Goal: Find specific page/section: Find specific page/section

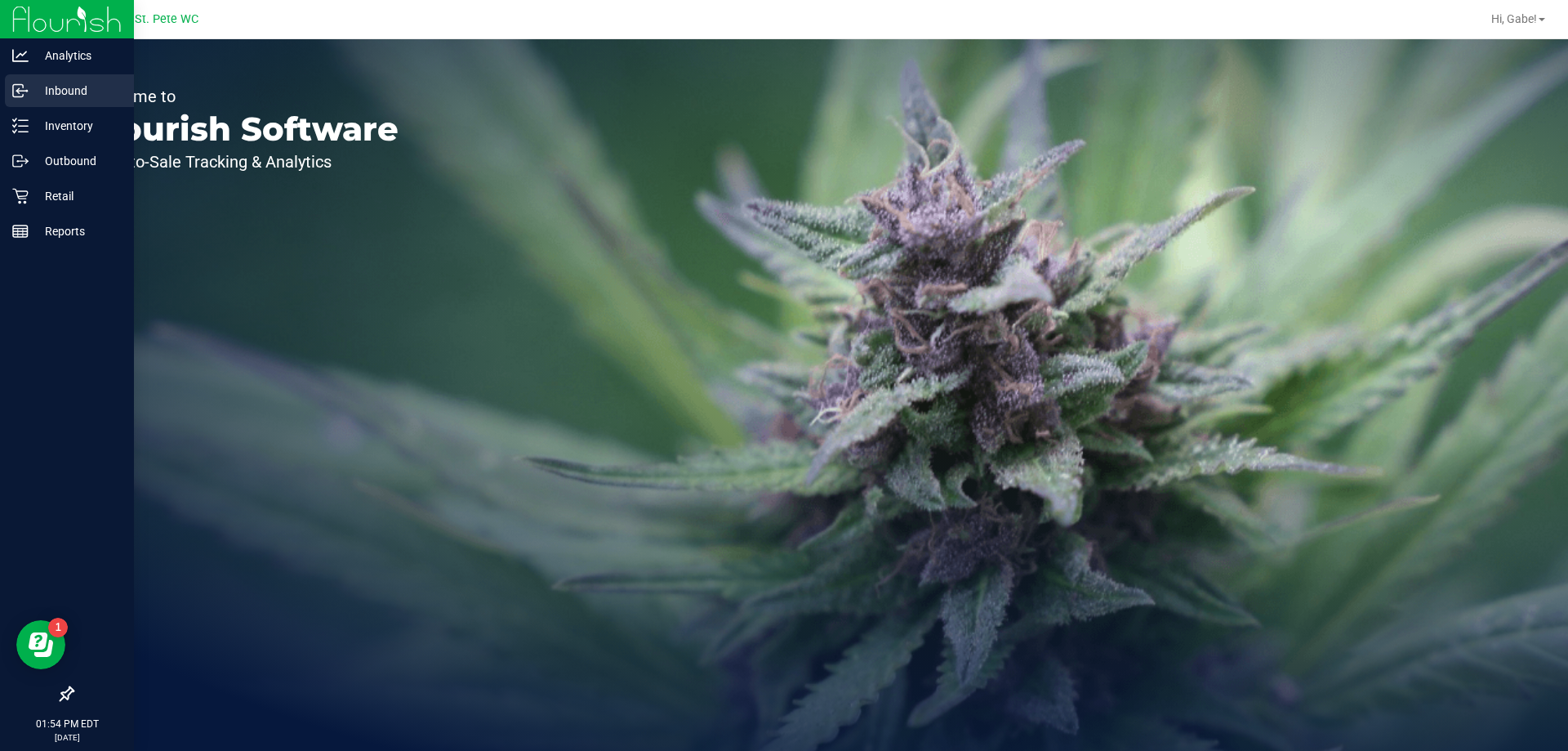
click at [17, 108] on link "Inbound" at bounding box center [67, 92] width 134 height 35
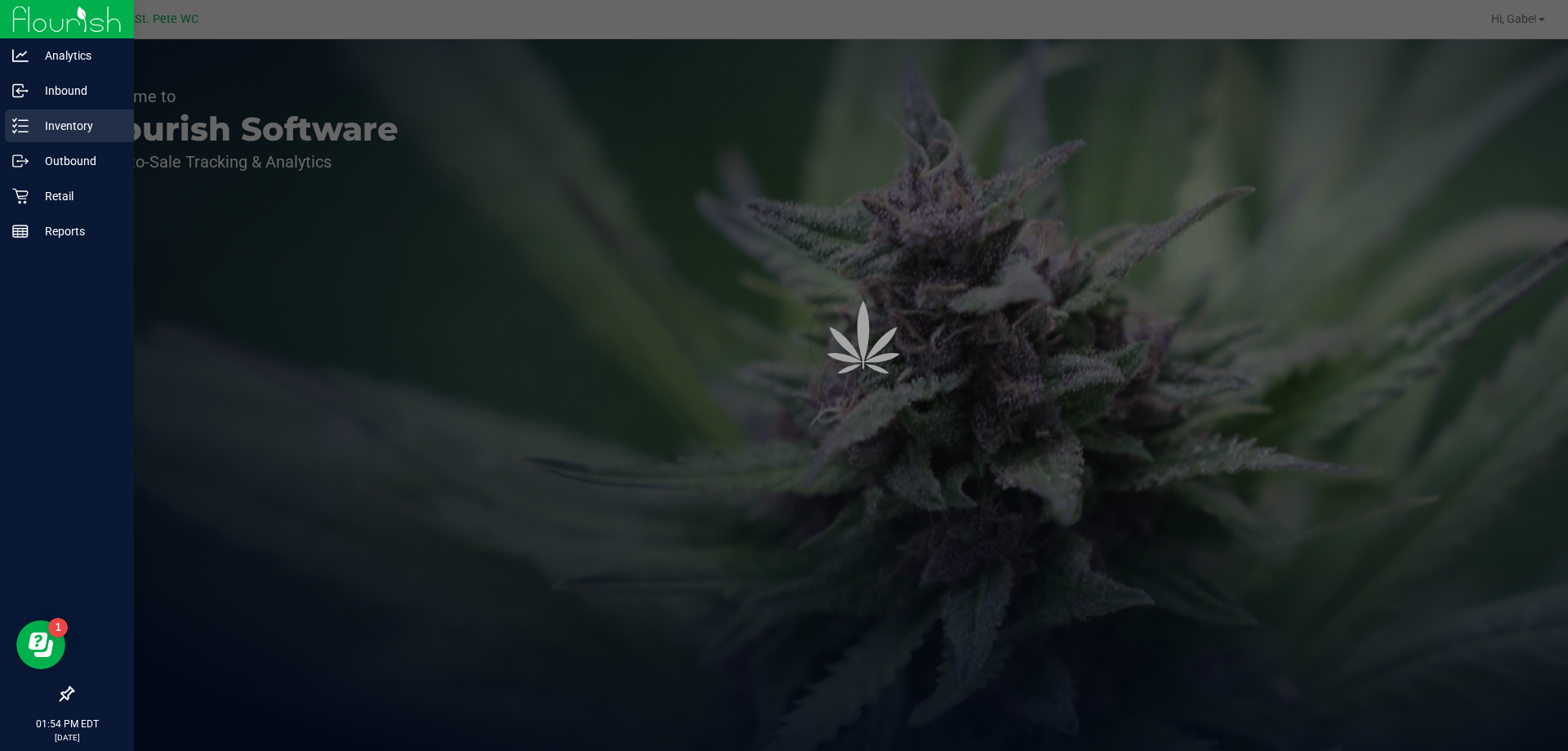
click at [11, 111] on div "Inventory" at bounding box center [70, 125] width 129 height 33
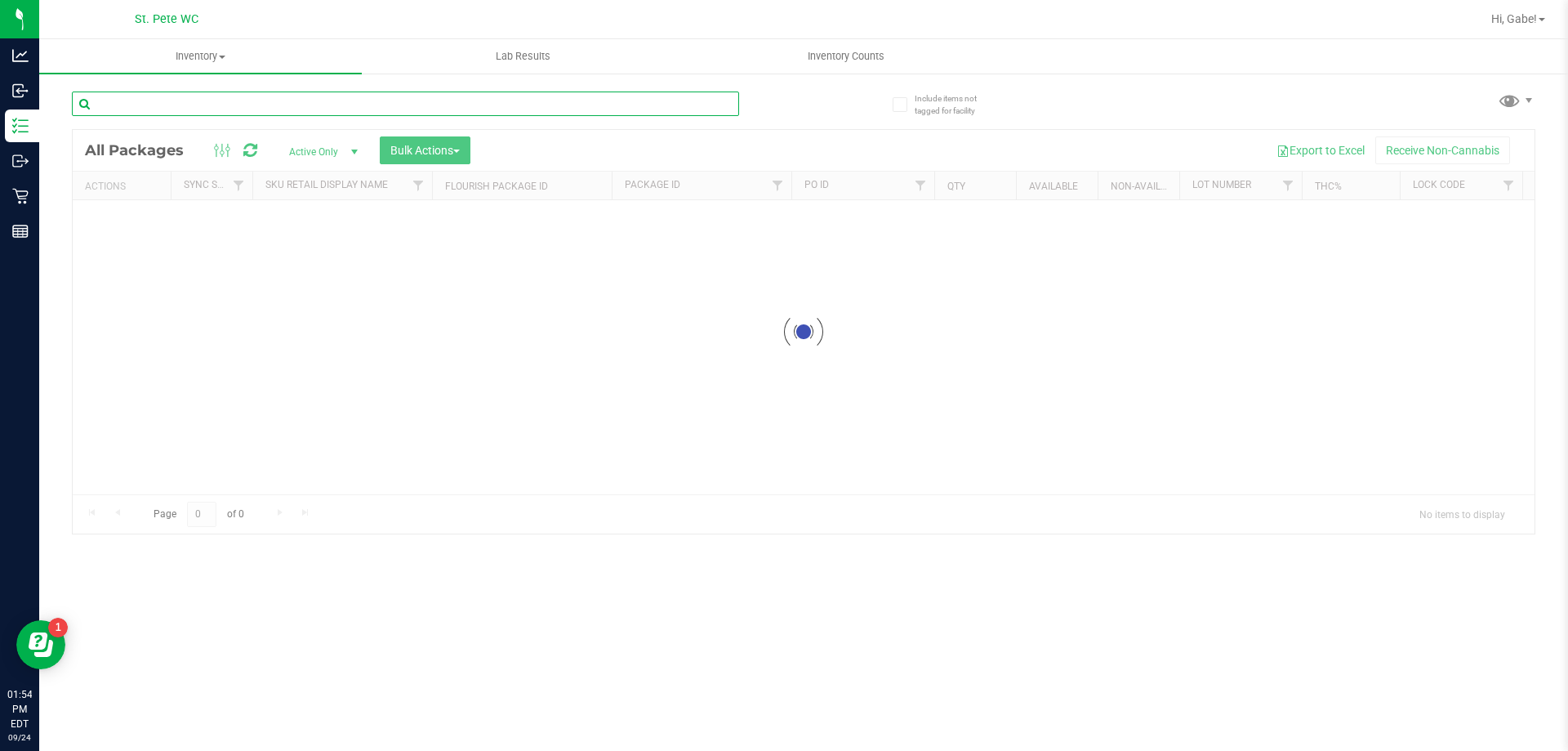
click at [207, 106] on input "text" at bounding box center [405, 104] width 667 height 25
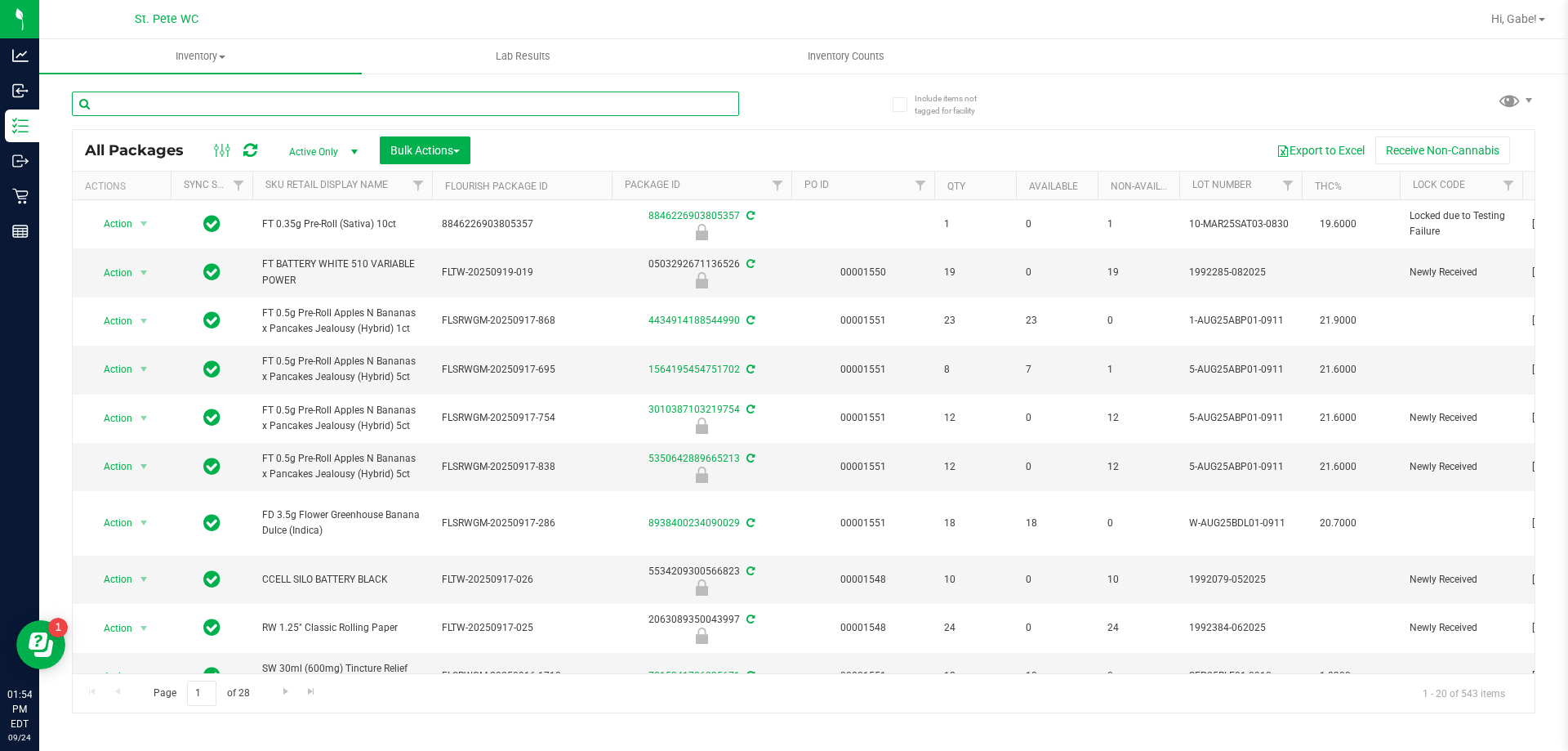
click at [211, 105] on input "text" at bounding box center [405, 104] width 667 height 25
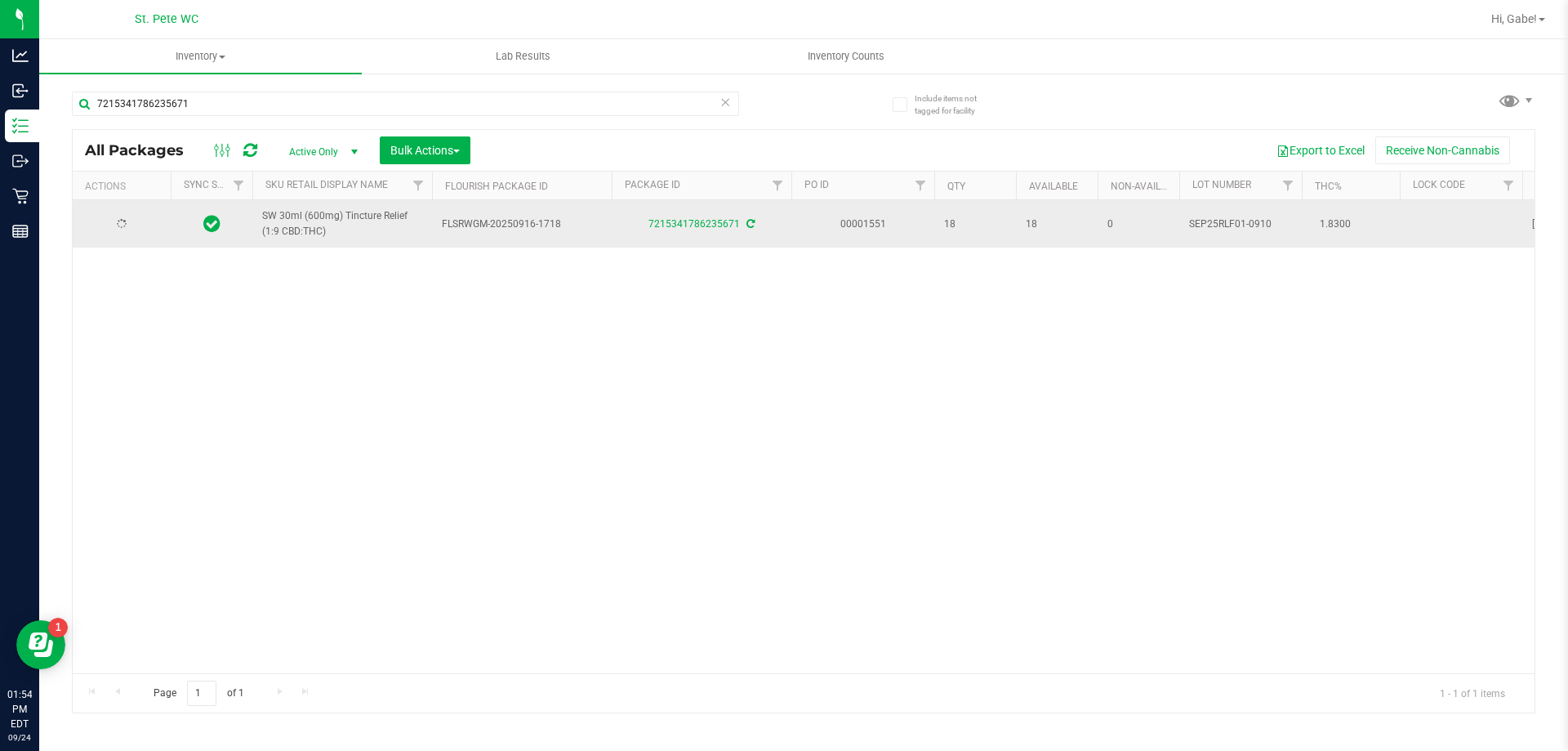
click at [322, 227] on span "SW 30ml (600mg) Tincture Relief (1:9 CBD:THC)" at bounding box center [342, 224] width 160 height 31
drag, startPoint x: 326, startPoint y: 227, endPoint x: 258, endPoint y: 216, distance: 68.9
click at [258, 216] on td "SW 30ml (600mg) Tincture Relief (1:9 CBD:THC)" at bounding box center [342, 224] width 179 height 48
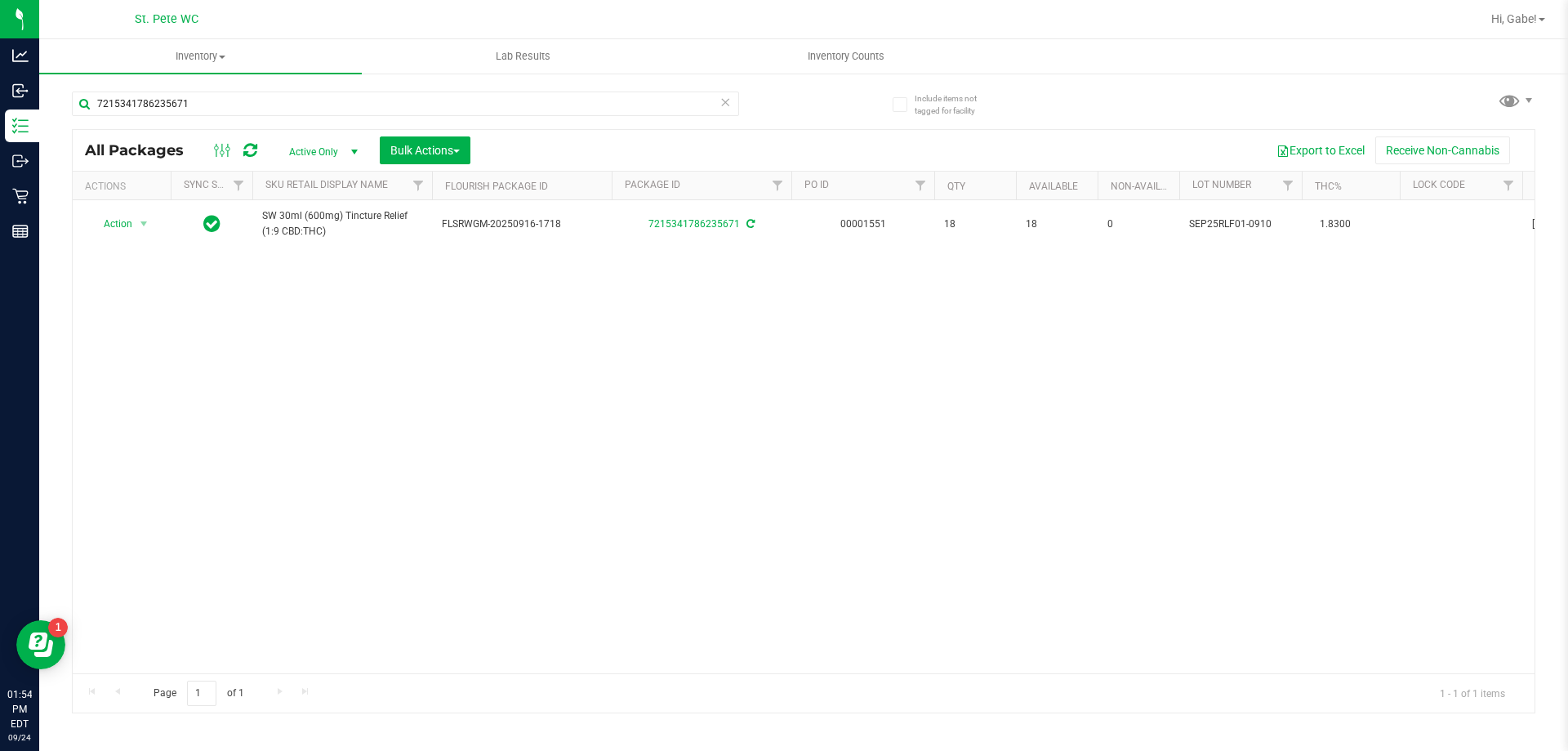
copy span "SW 30ml (600mg) Tincture Relief (1:9 CBD:THC)"
click at [254, 105] on input "7215341786235671" at bounding box center [405, 104] width 667 height 25
paste input "SW 30ml (600mg) Tincture Relief (1:9 CBD:THC)"
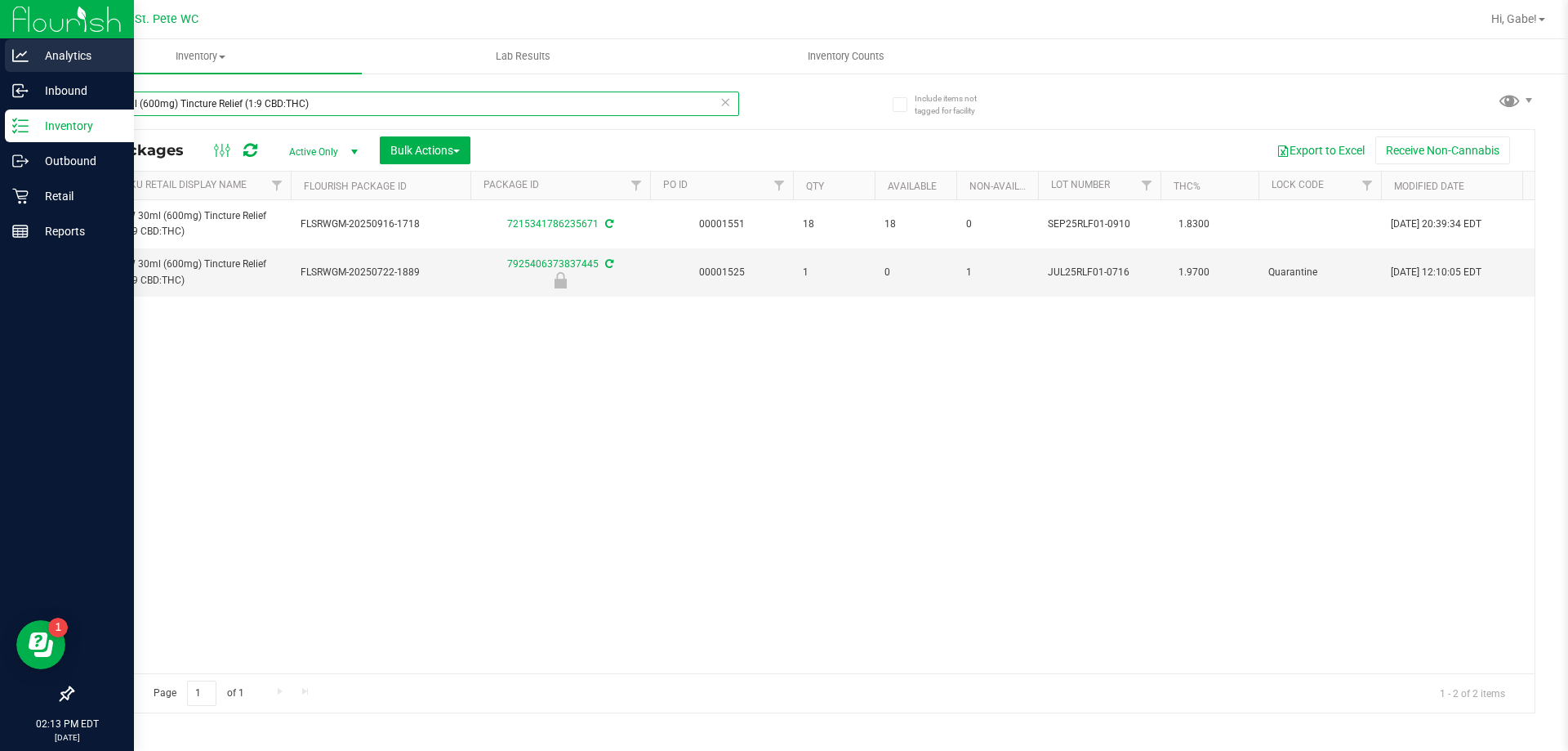
scroll to position [0, 190]
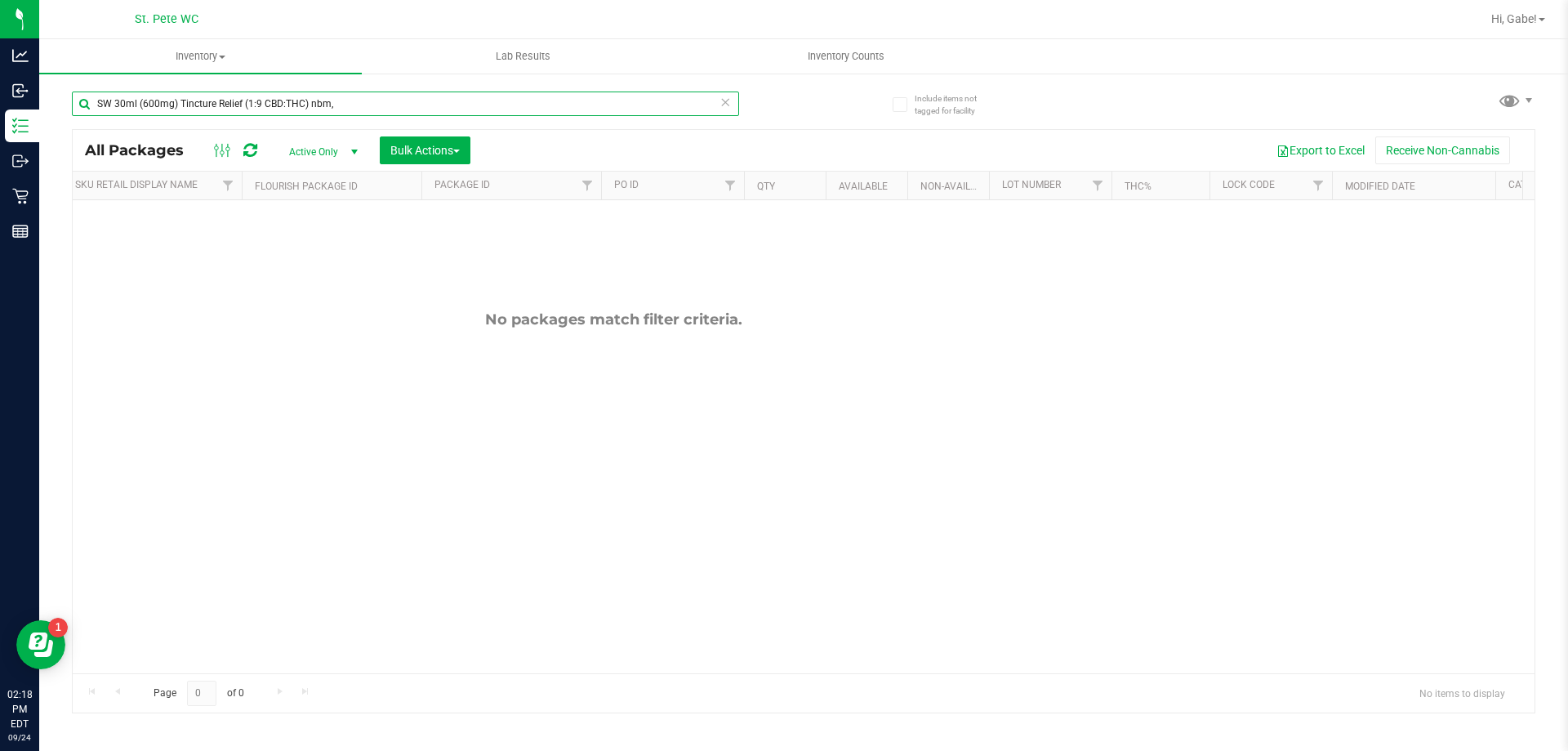
click at [724, 95] on div "SW 30ml (600mg) Tincture Relief (1:9 CBD:THC) nbm," at bounding box center [405, 104] width 667 height 25
type input "SW 30ml (600mg) Tincture Relief (1:9 CBD:THC) nbm,"
click at [729, 101] on icon at bounding box center [725, 102] width 11 height 19
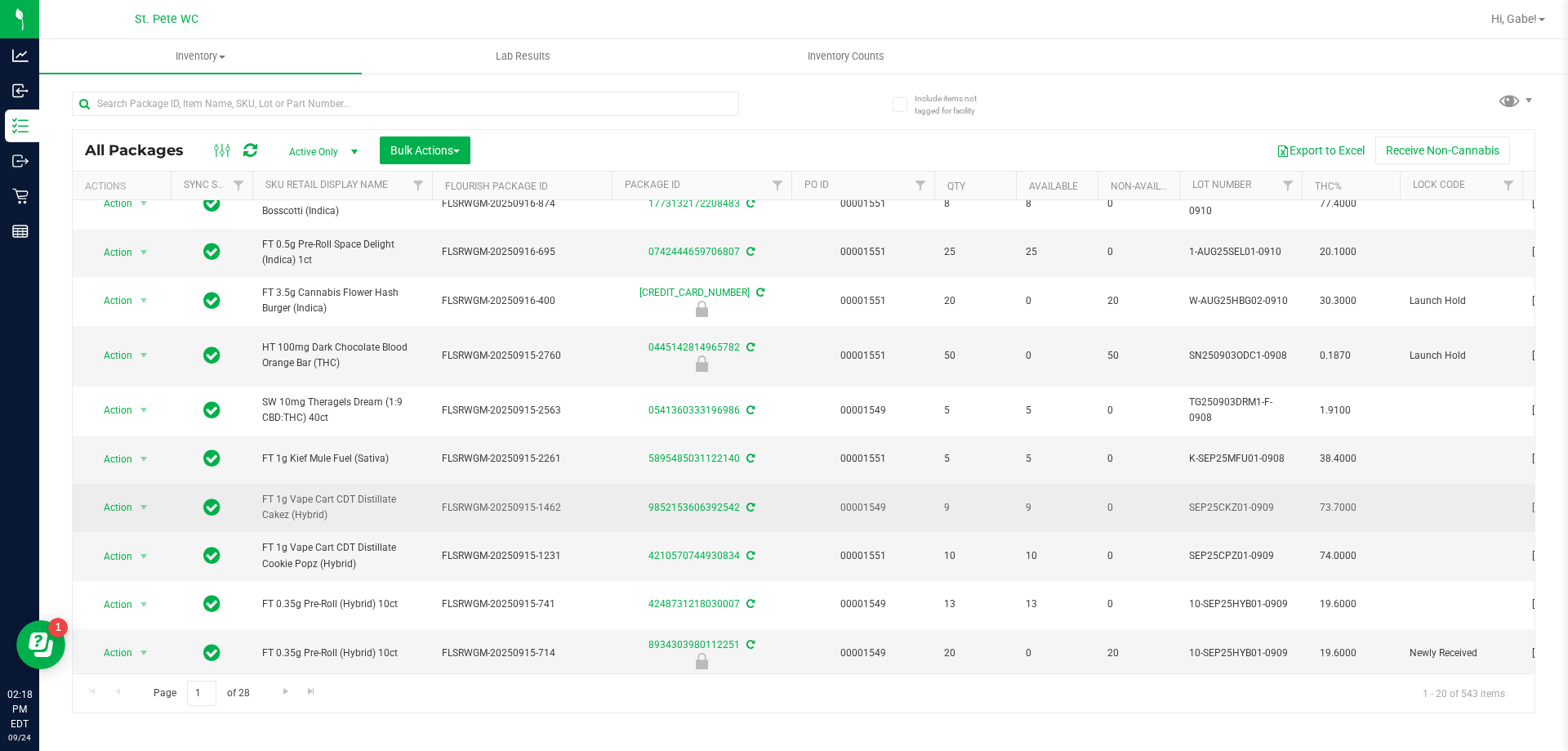
scroll to position [535, 0]
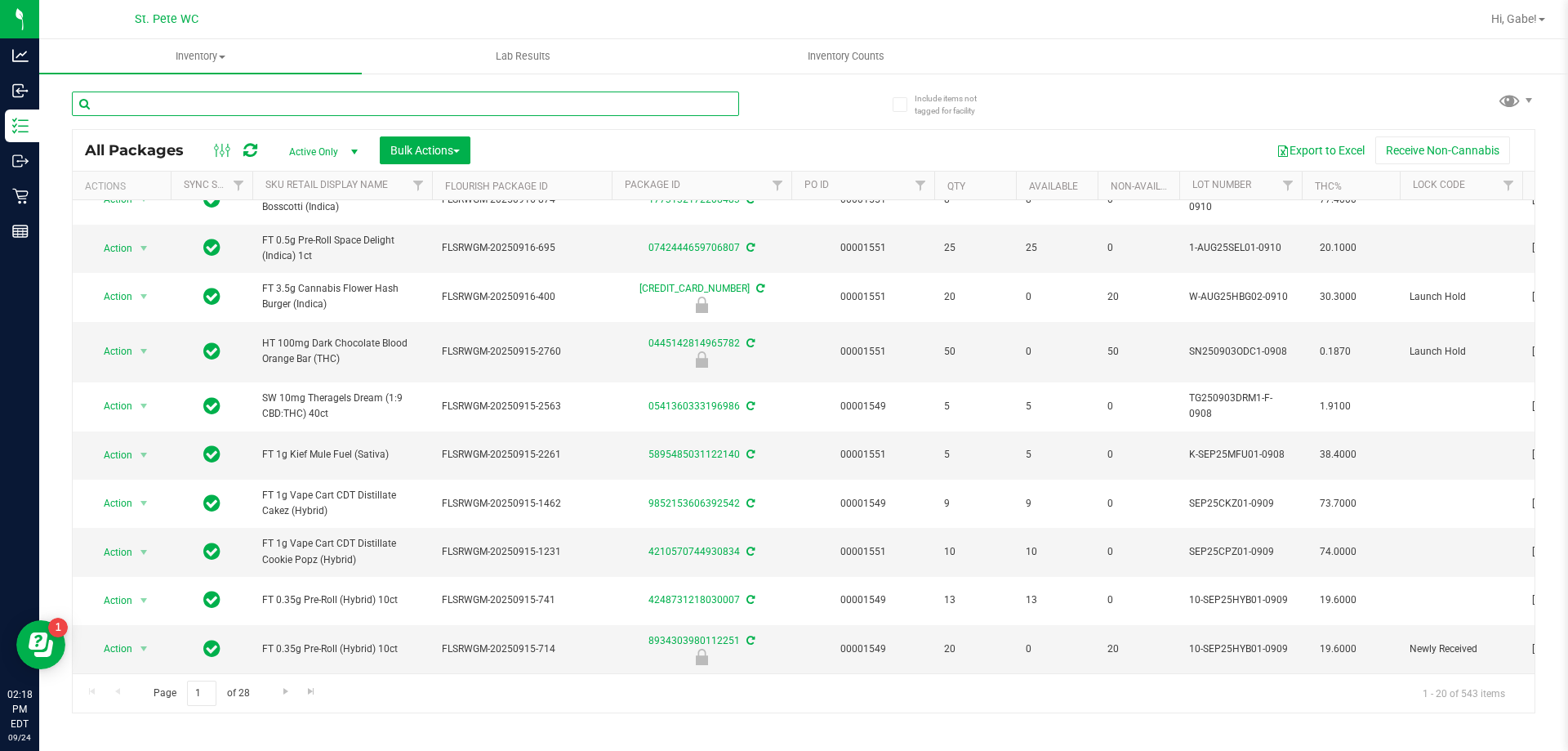
click at [292, 110] on input "text" at bounding box center [405, 104] width 667 height 25
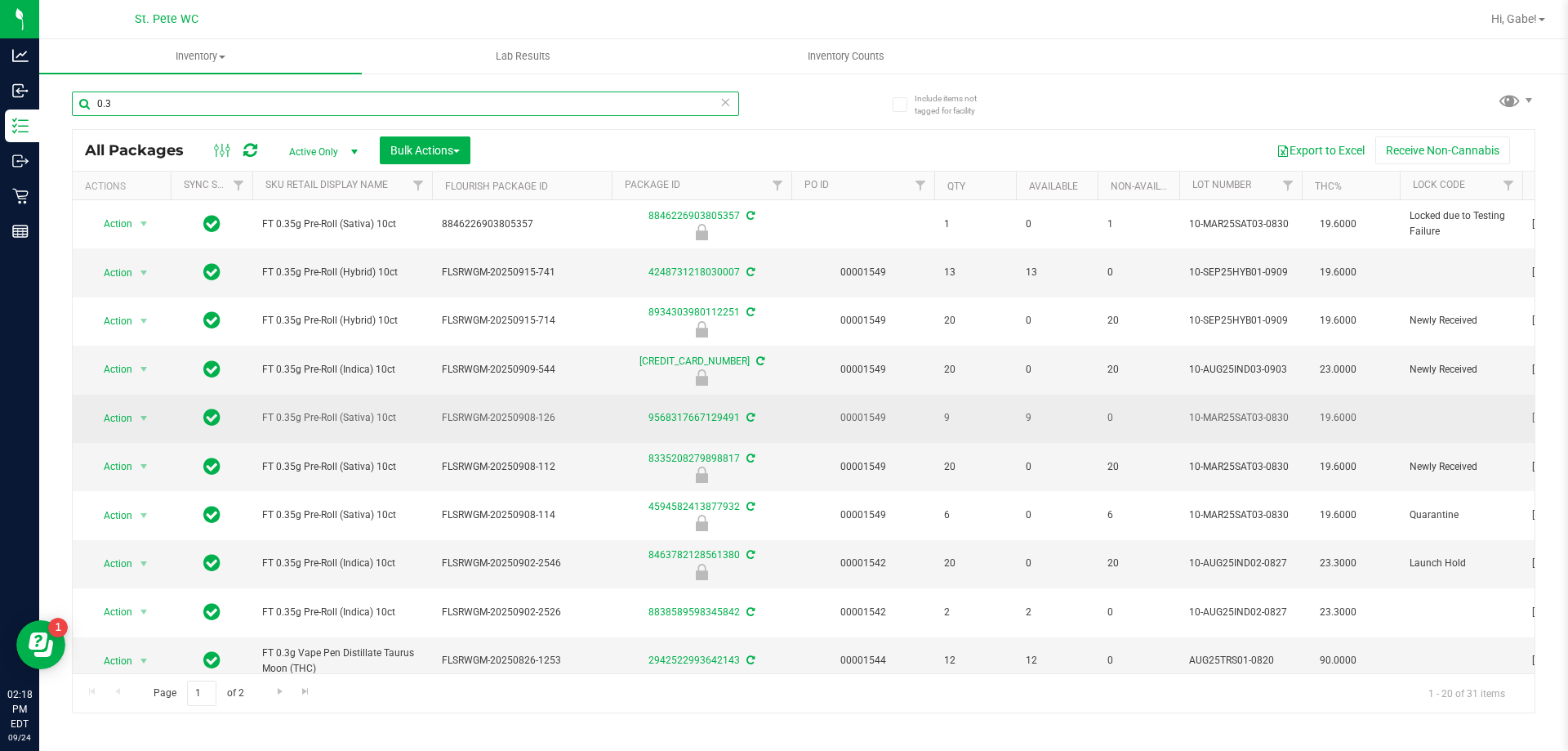
scroll to position [245, 0]
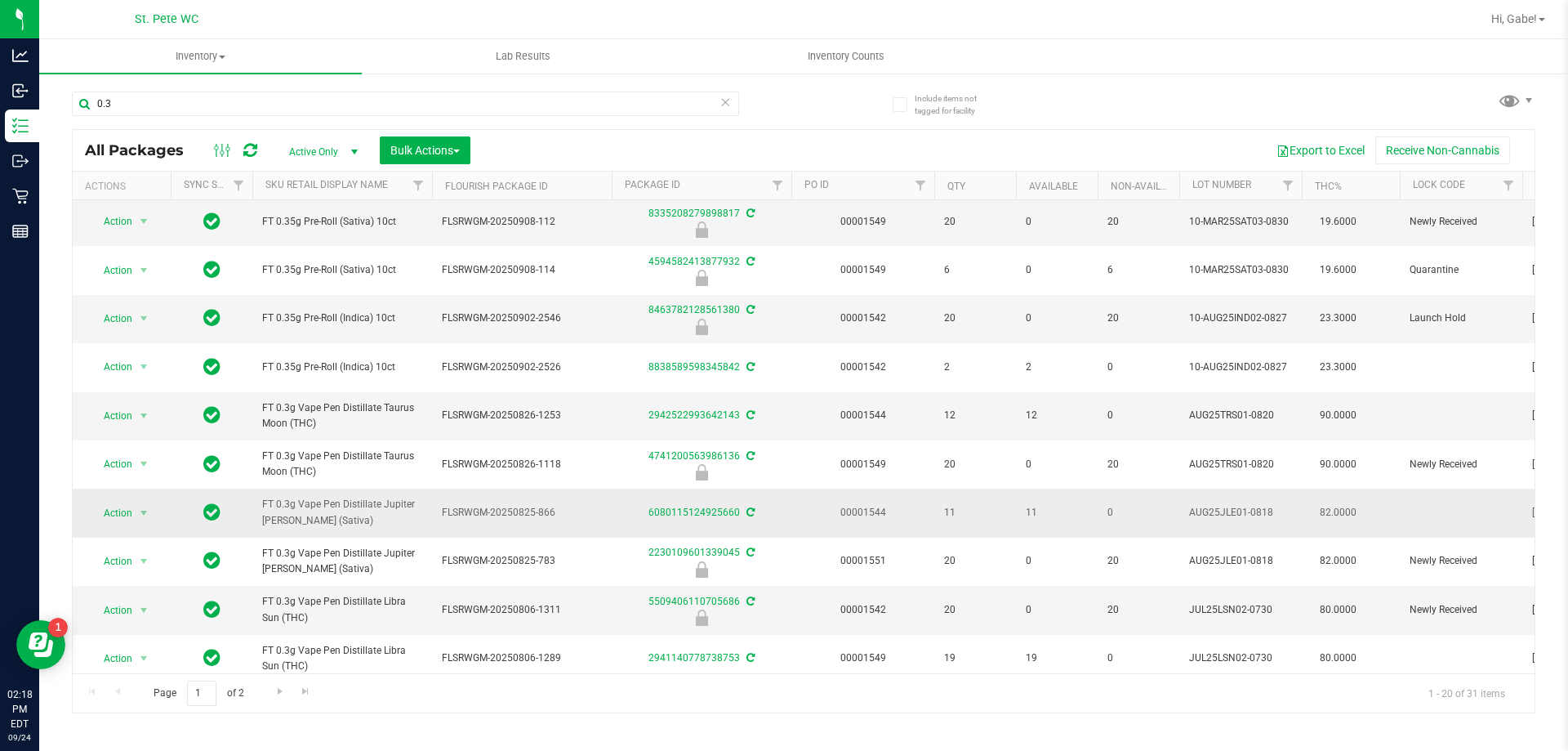
click at [321, 504] on span "FT 0.3g Vape Pen Distillate Jupiter [PERSON_NAME] (Sativa)" at bounding box center [342, 512] width 160 height 31
click at [314, 504] on span "FT 0.3g Vape Pen Distillate Jupiter [PERSON_NAME] (Sativa)" at bounding box center [342, 512] width 160 height 31
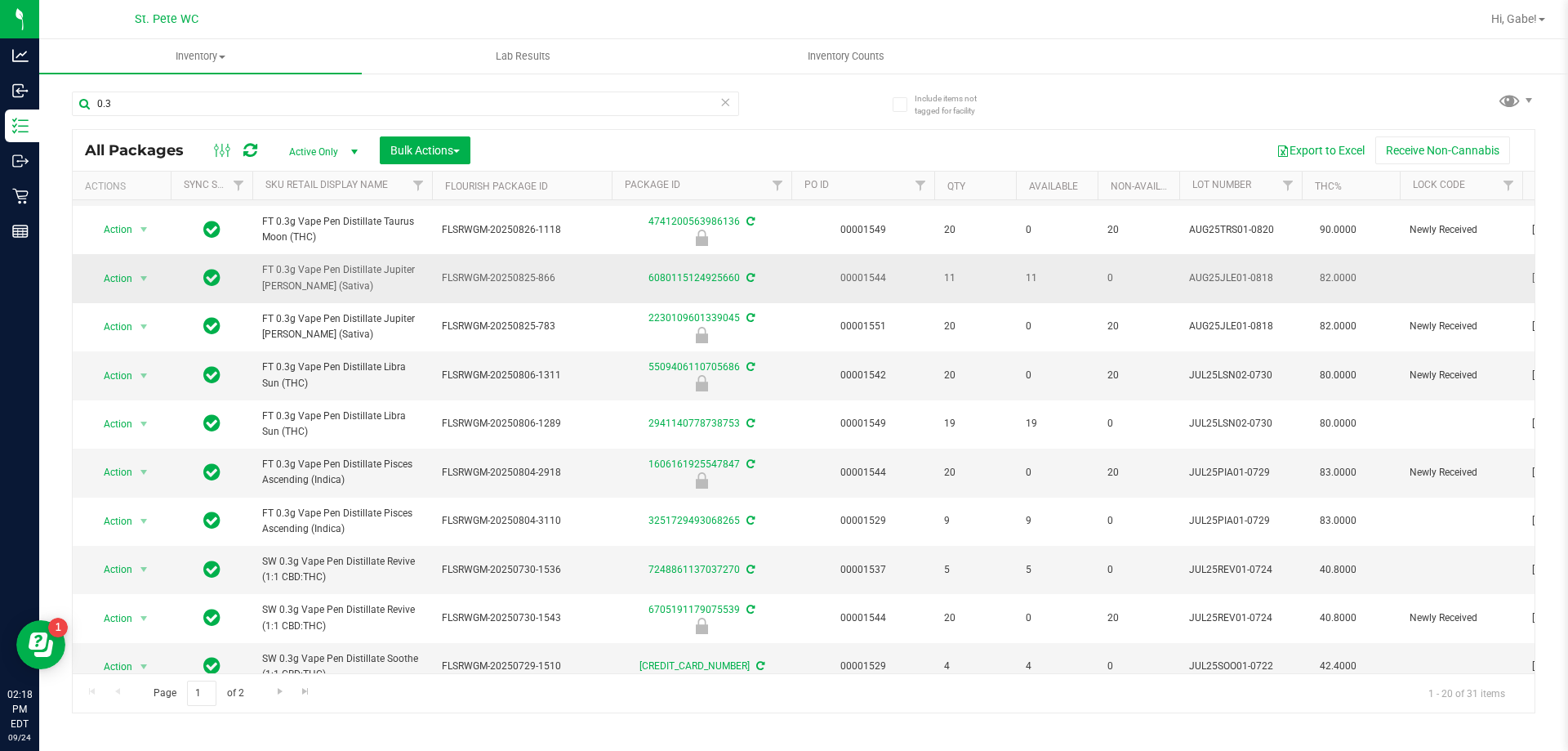
scroll to position [490, 0]
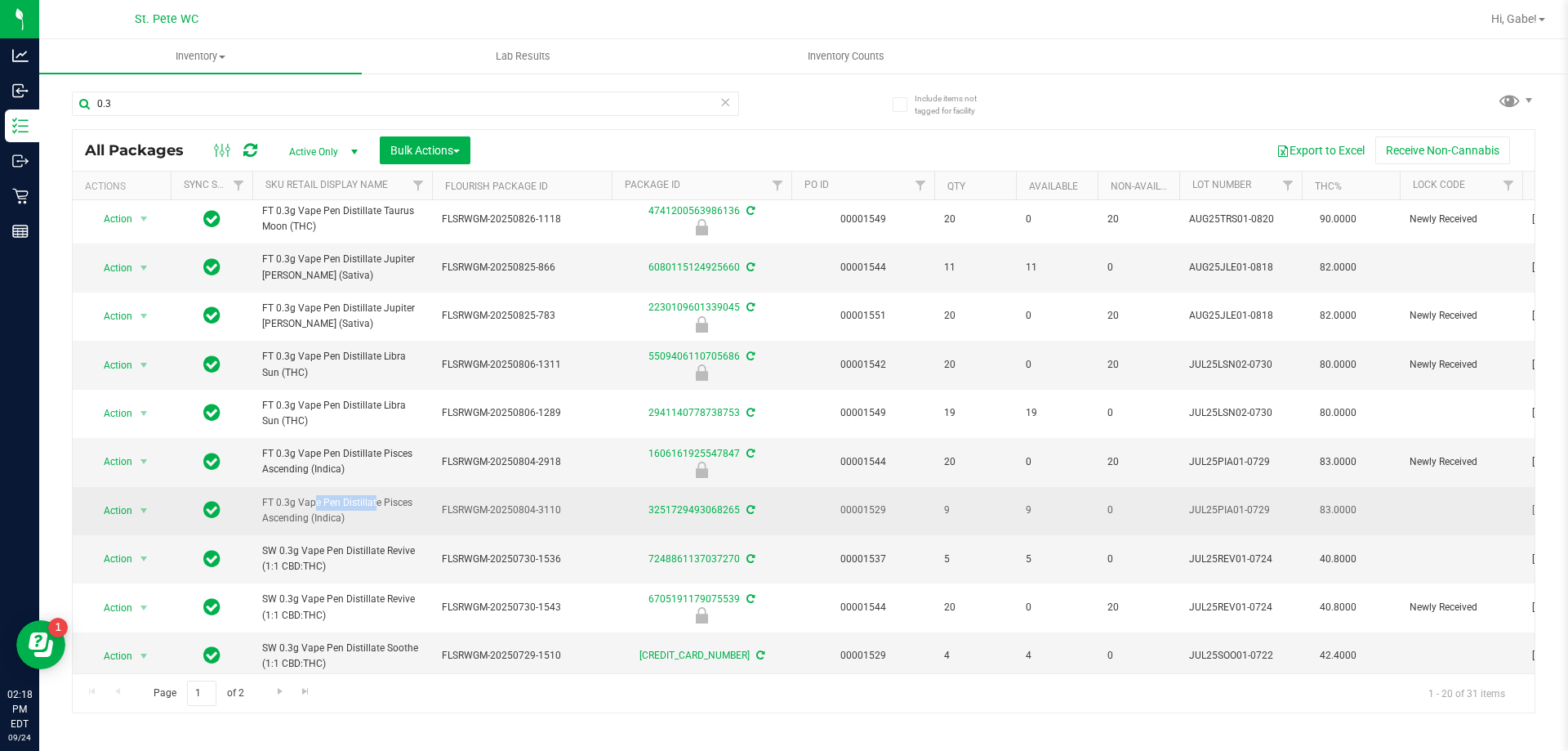
drag, startPoint x: 274, startPoint y: 499, endPoint x: 340, endPoint y: 503, distance: 66.1
click at [340, 503] on span "FT 0.3g Vape Pen Distillate Pisces Ascending (Indica)" at bounding box center [342, 510] width 160 height 31
copy span "0.3g Vape Pen"
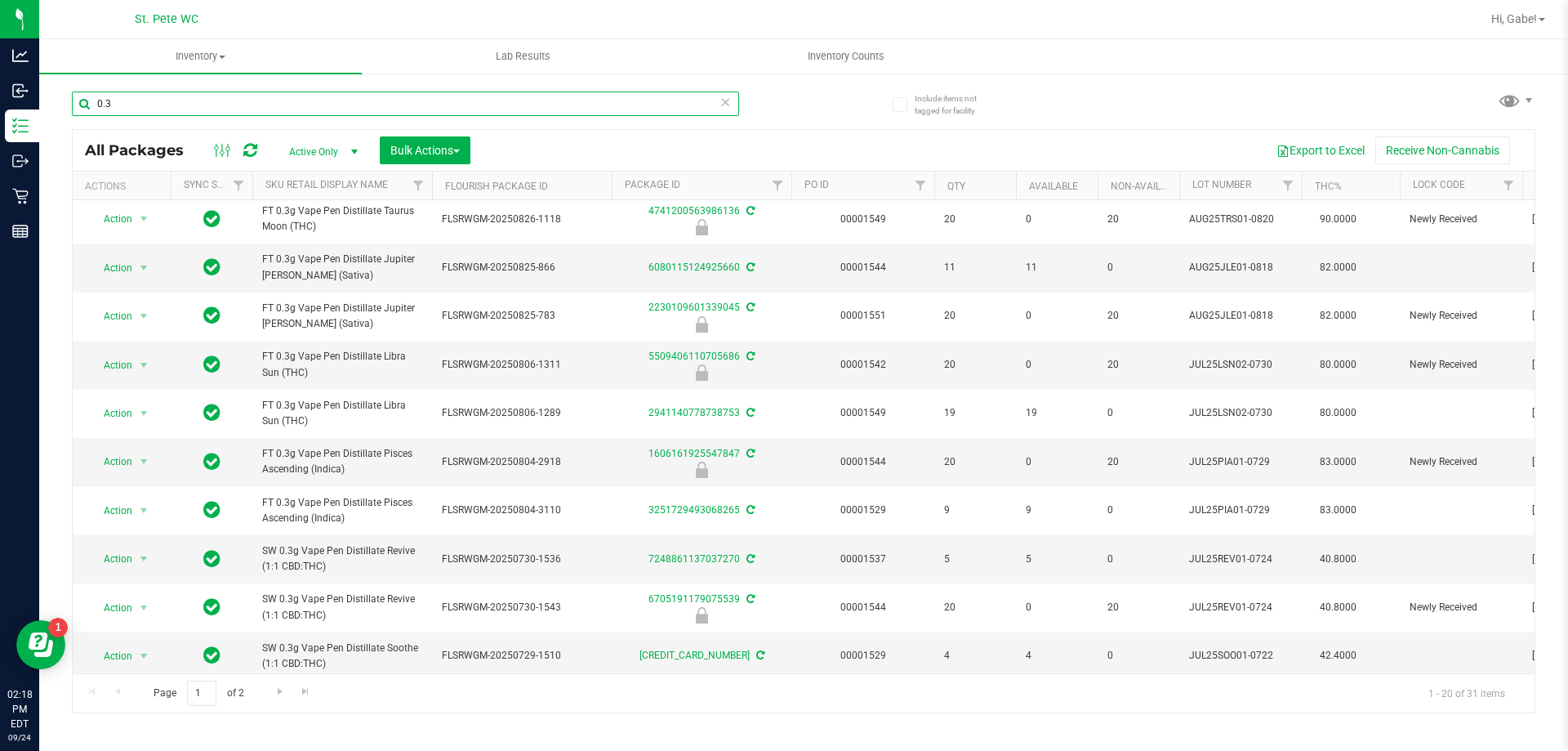
click at [214, 101] on input "0.3" at bounding box center [405, 104] width 667 height 25
paste input "0.3g Vape Pen"
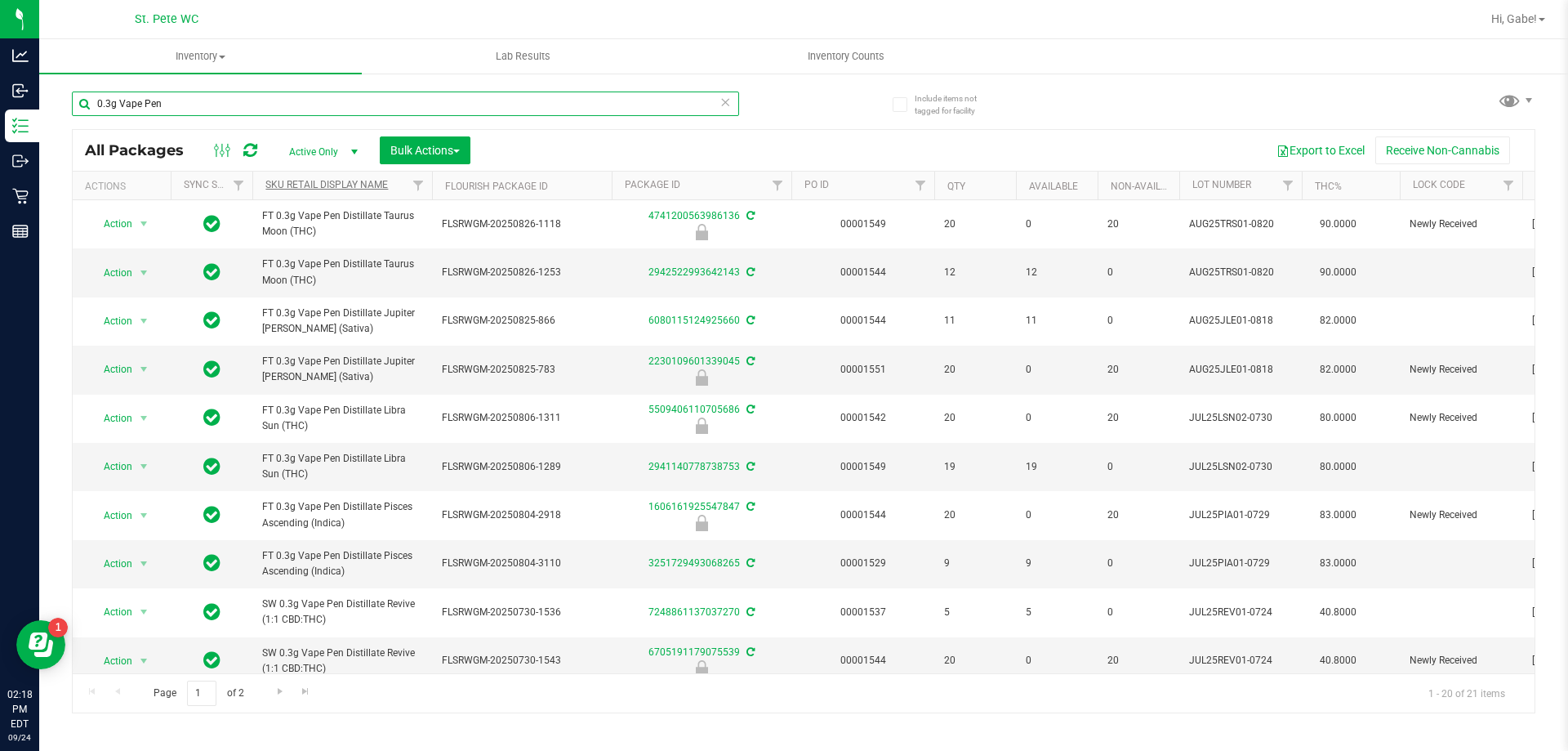
type input "0.3g Vape Pen"
click at [363, 188] on link "Sku Retail Display Name" at bounding box center [326, 184] width 123 height 11
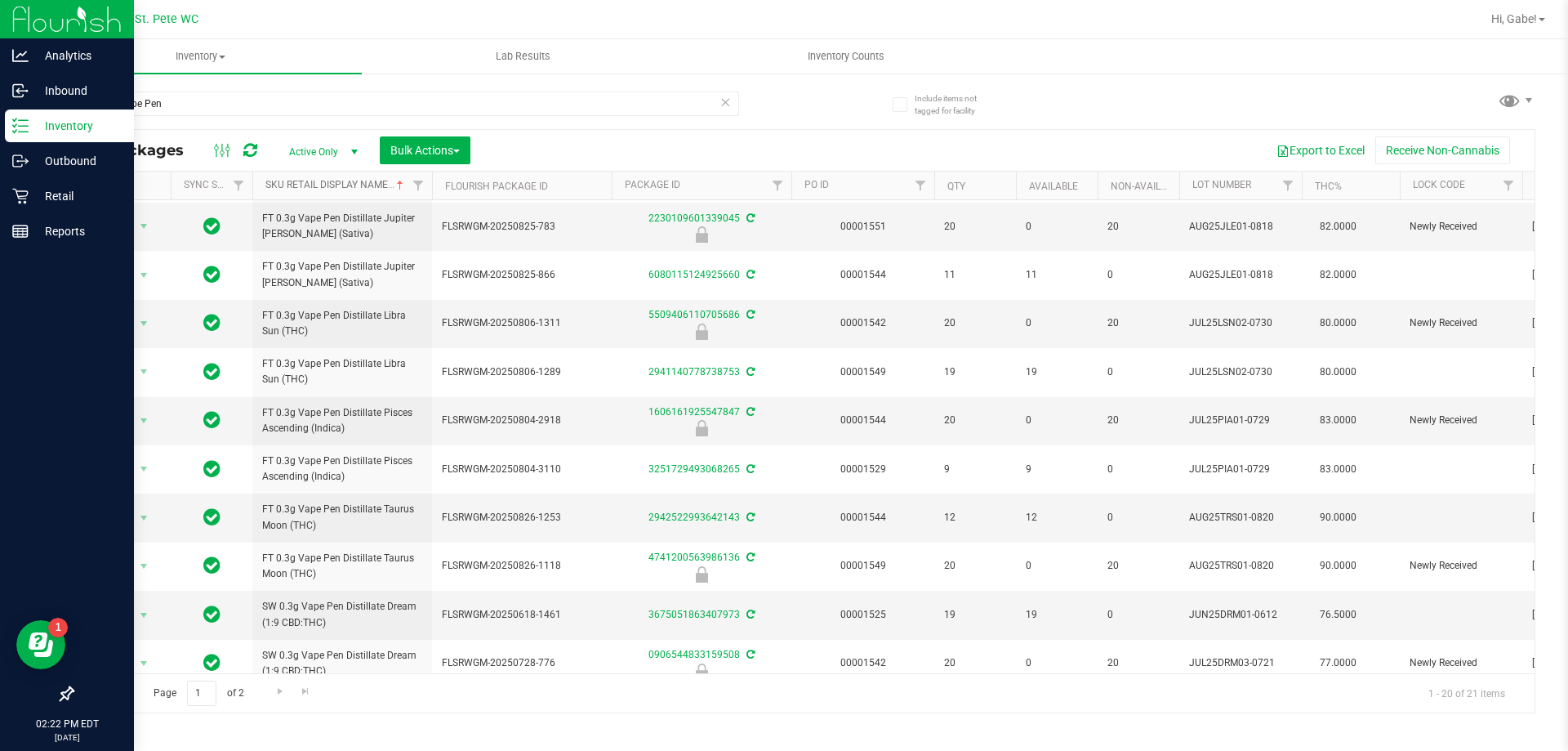
scroll to position [302, 0]
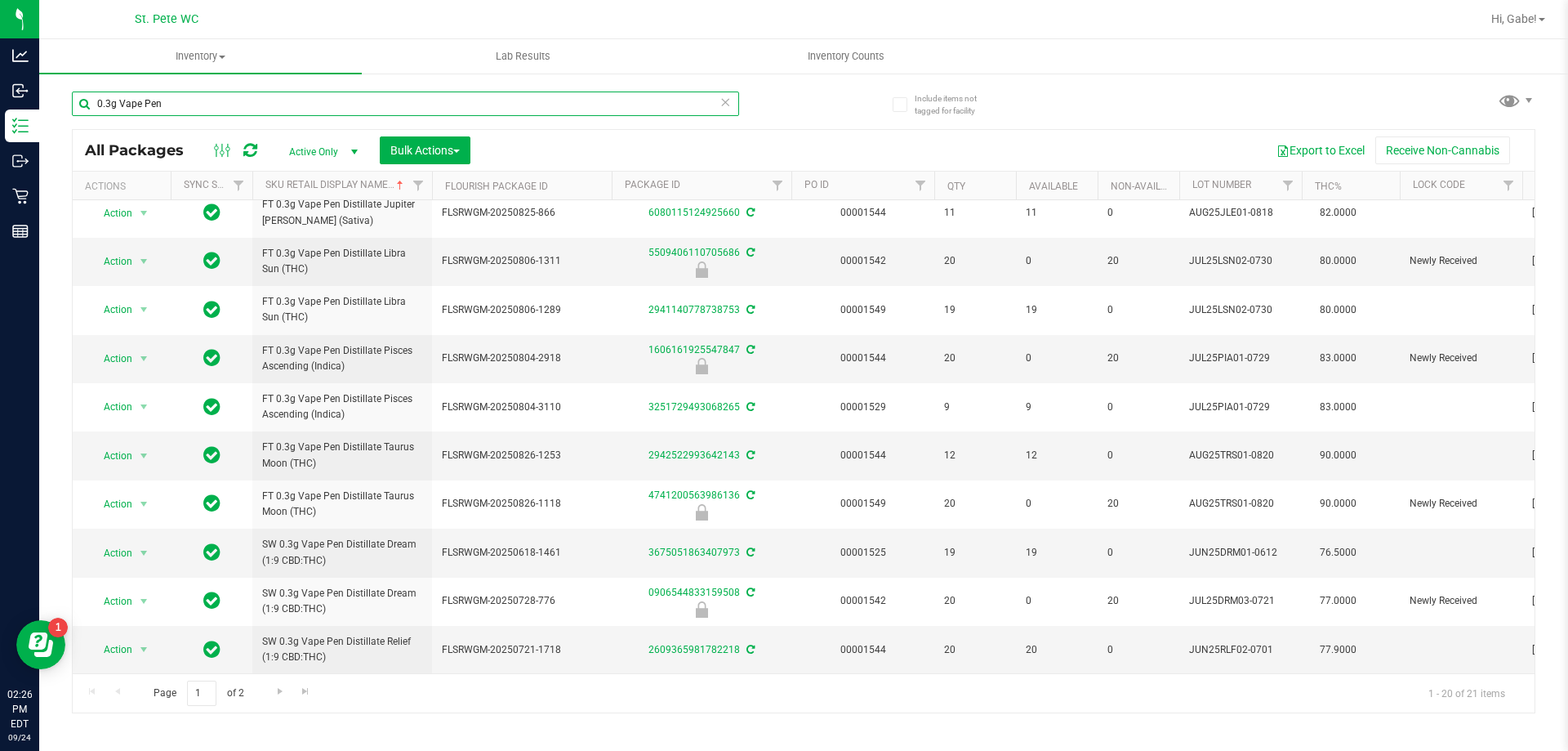
click at [249, 100] on input "0.3g Vape Pen" at bounding box center [405, 104] width 667 height 25
click at [252, 98] on input "0.3g Vape Pen" at bounding box center [405, 104] width 667 height 25
click at [249, 106] on input "0.3g Vape Pen" at bounding box center [405, 104] width 667 height 25
click at [246, 109] on input "0.3g Vape Pen" at bounding box center [405, 104] width 667 height 25
click at [711, 108] on input "0.3g Vape Pen" at bounding box center [405, 104] width 667 height 25
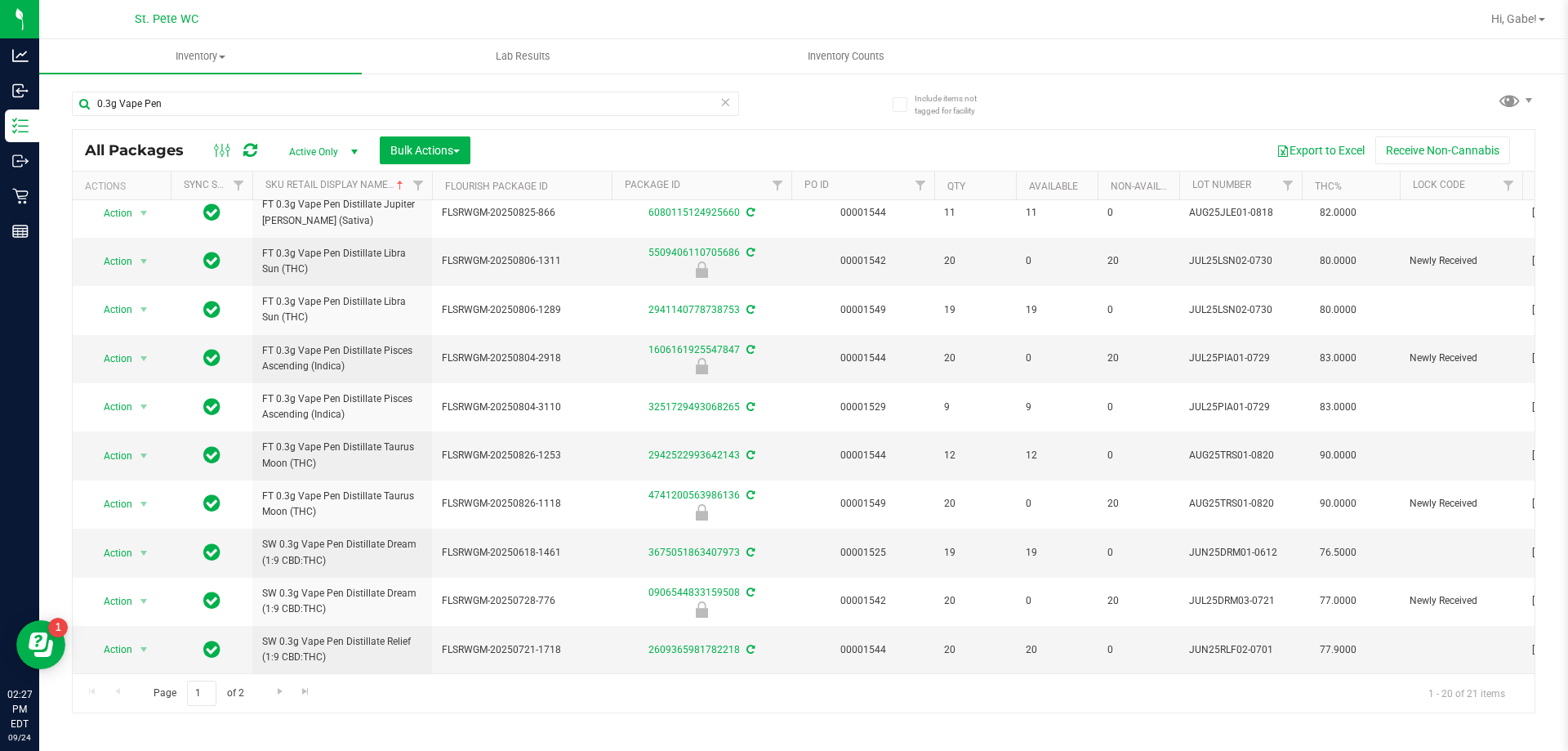
click at [722, 108] on icon at bounding box center [725, 102] width 11 height 19
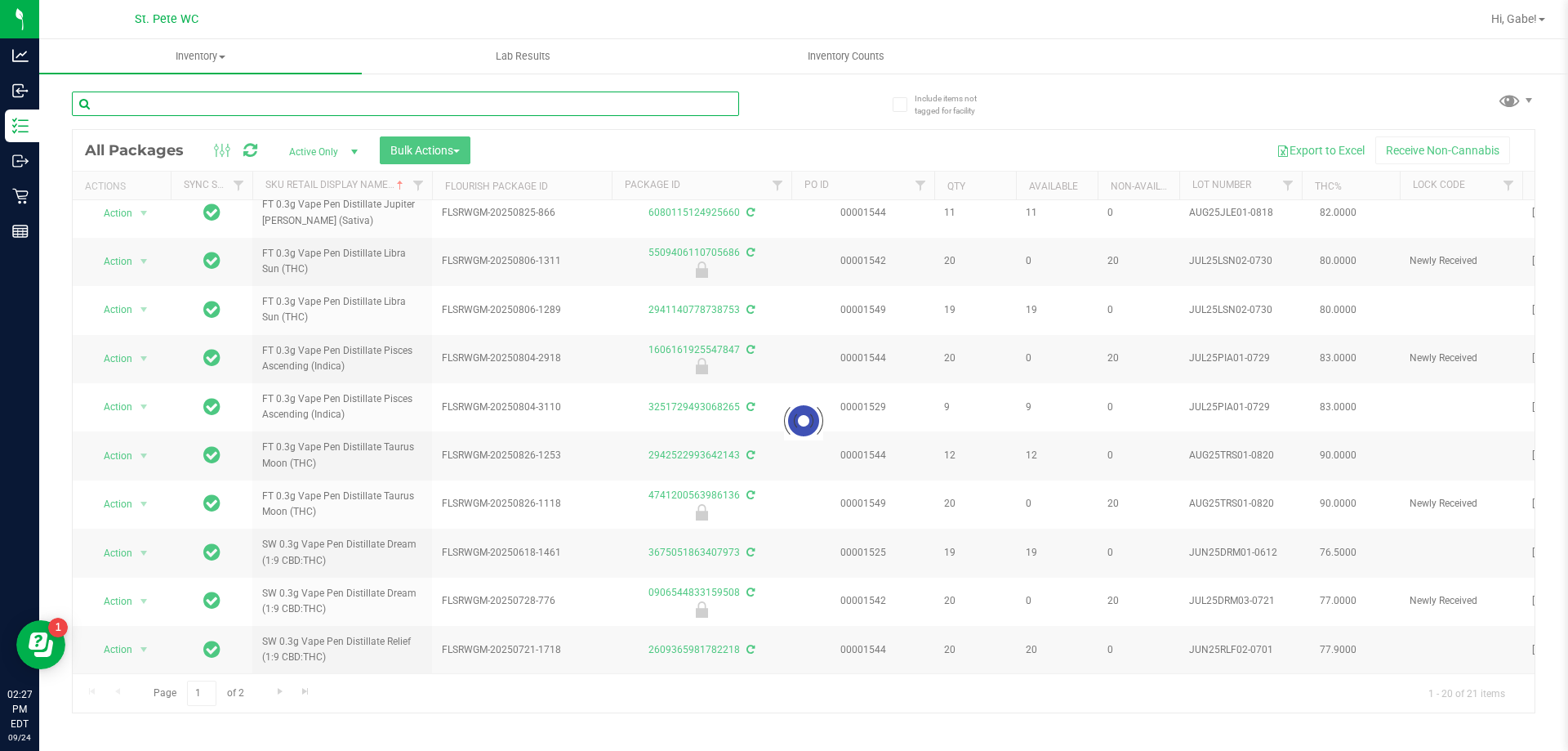
click at [405, 102] on input "text" at bounding box center [405, 104] width 667 height 25
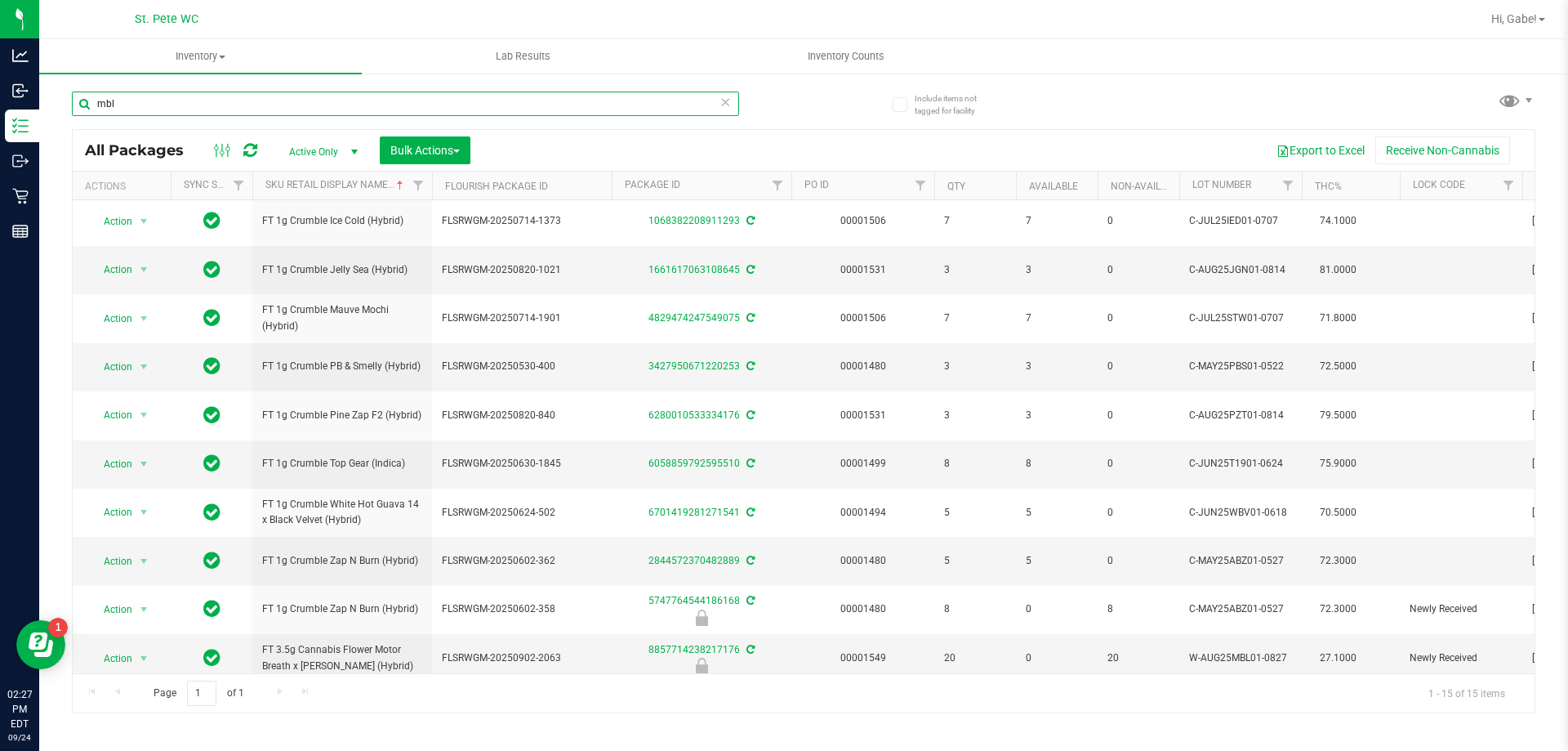
scroll to position [266, 0]
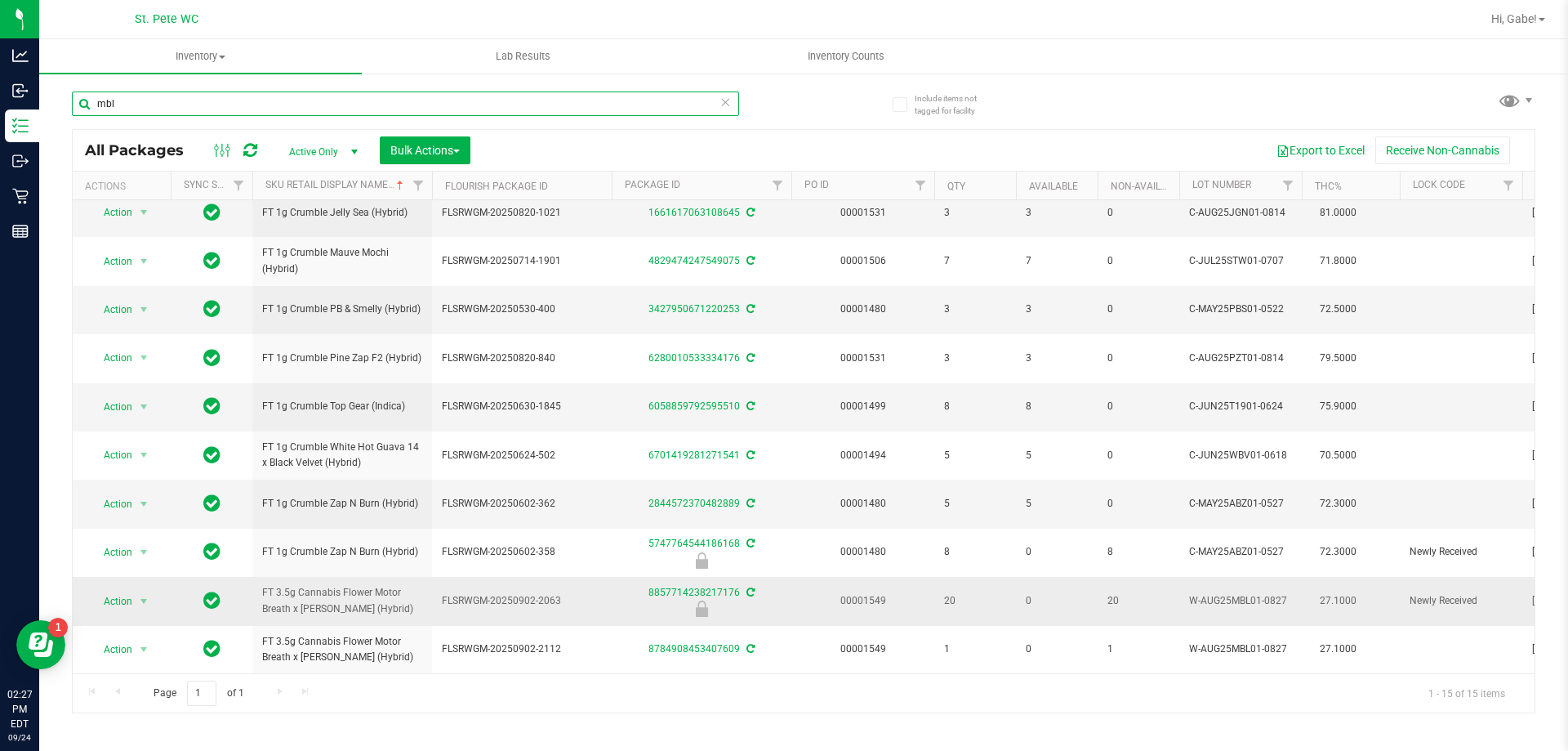
type input "mbl"
click at [107, 590] on span "Action" at bounding box center [111, 602] width 44 height 23
click at [132, 570] on li "Unlock package" at bounding box center [142, 582] width 104 height 25
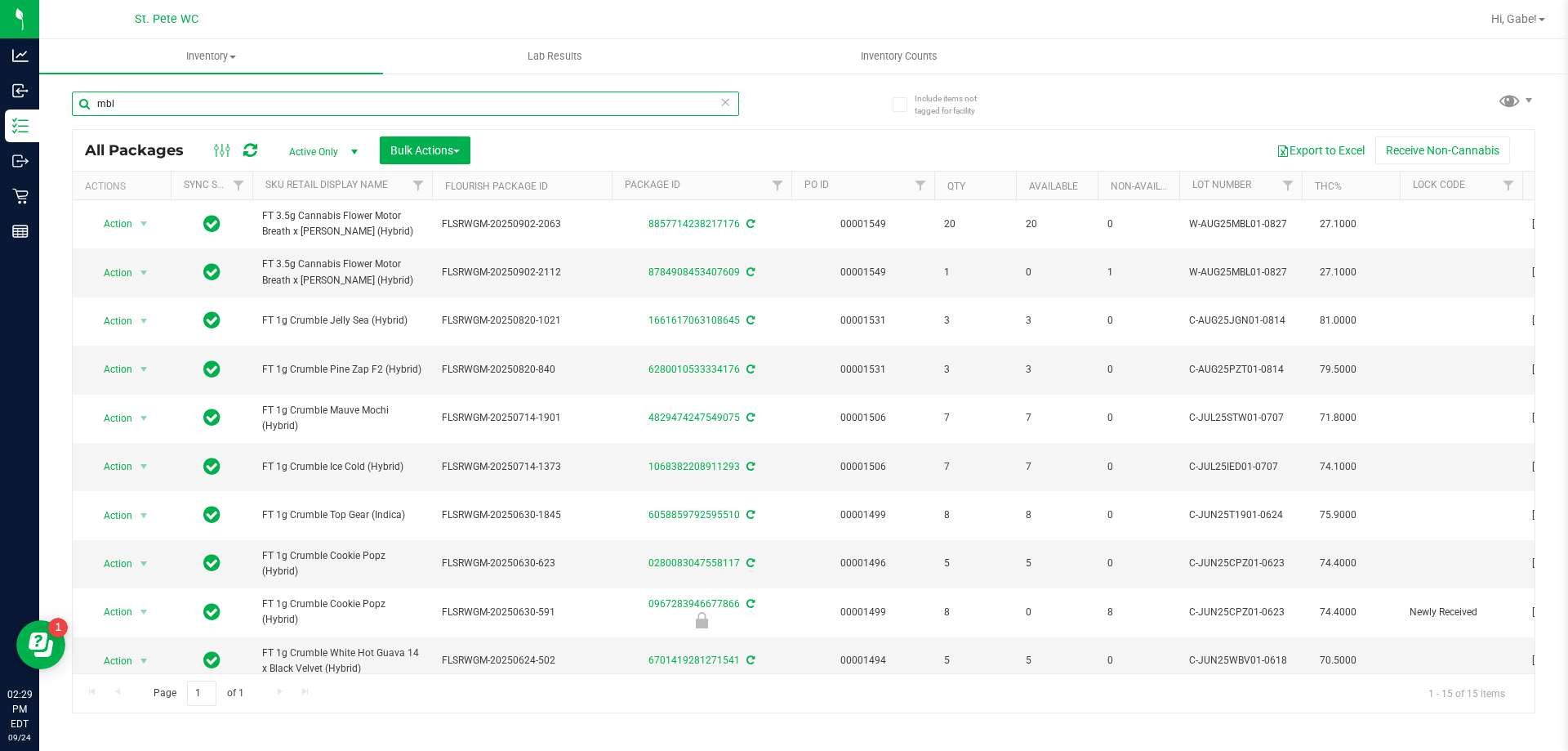
click at [176, 106] on input "mbl" at bounding box center [405, 104] width 667 height 25
paste input "0.3g Vape Pen"
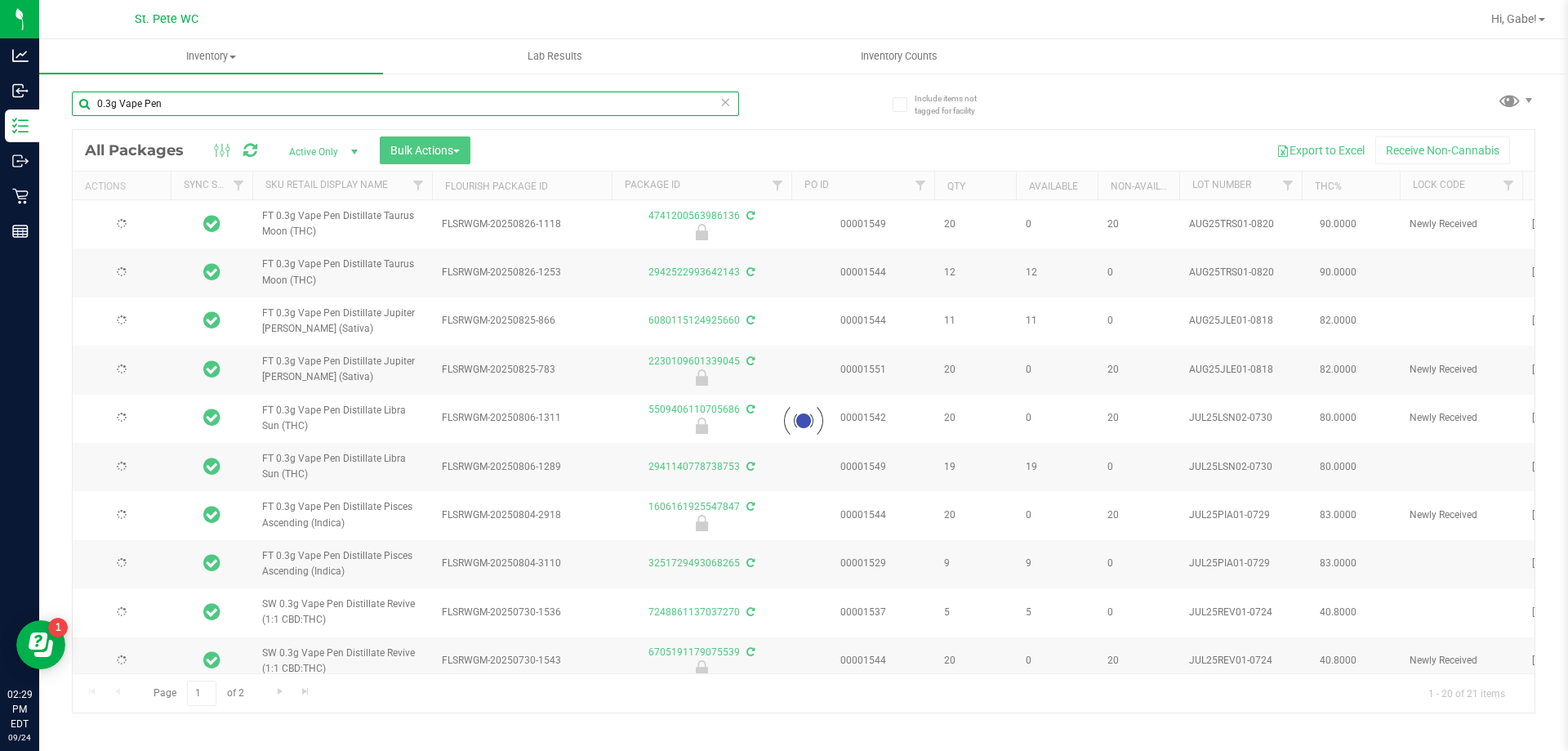
type input "0.3g Vape Pen"
click at [383, 183] on div at bounding box center [803, 421] width 1462 height 582
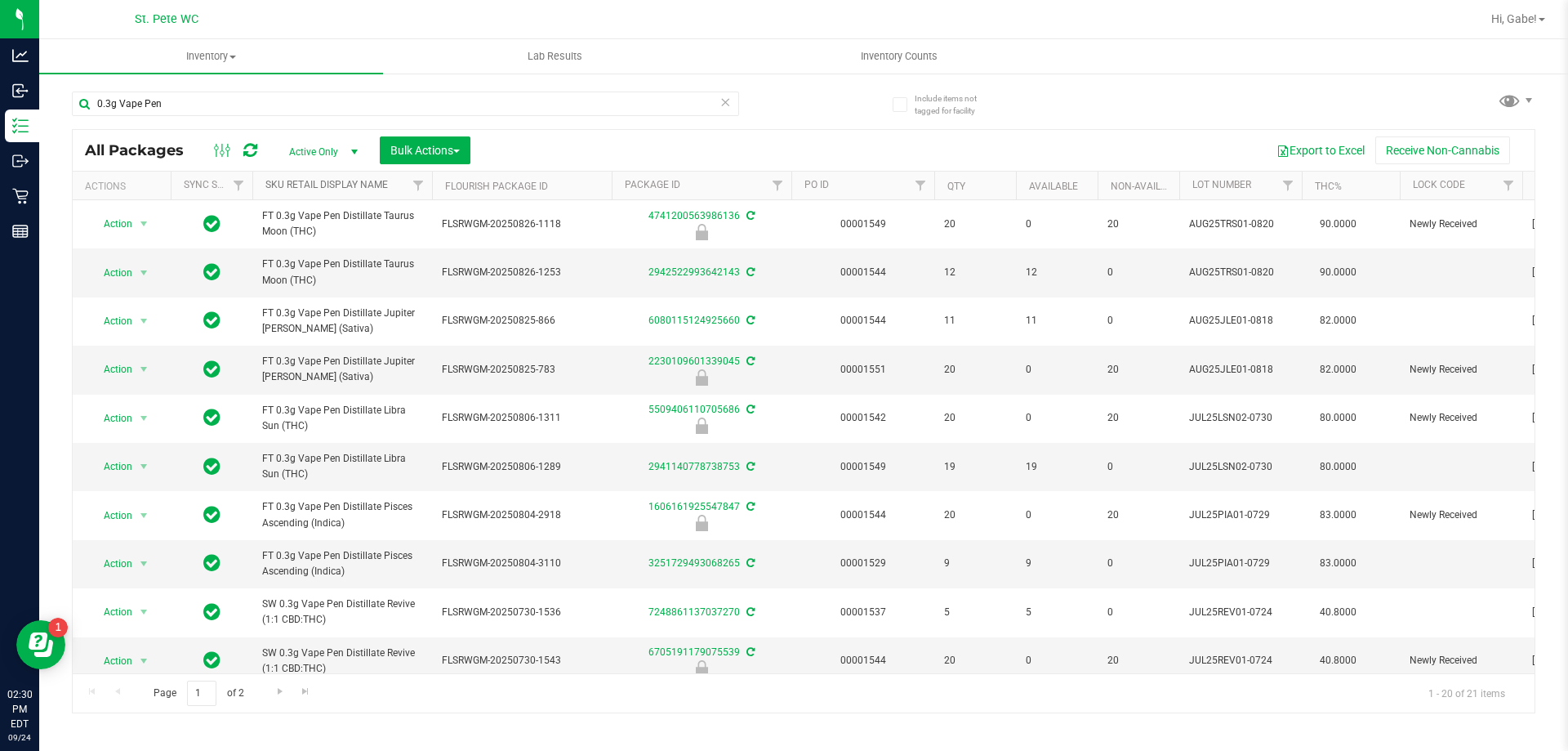
click at [383, 183] on link "Sku Retail Display Name" at bounding box center [326, 184] width 123 height 11
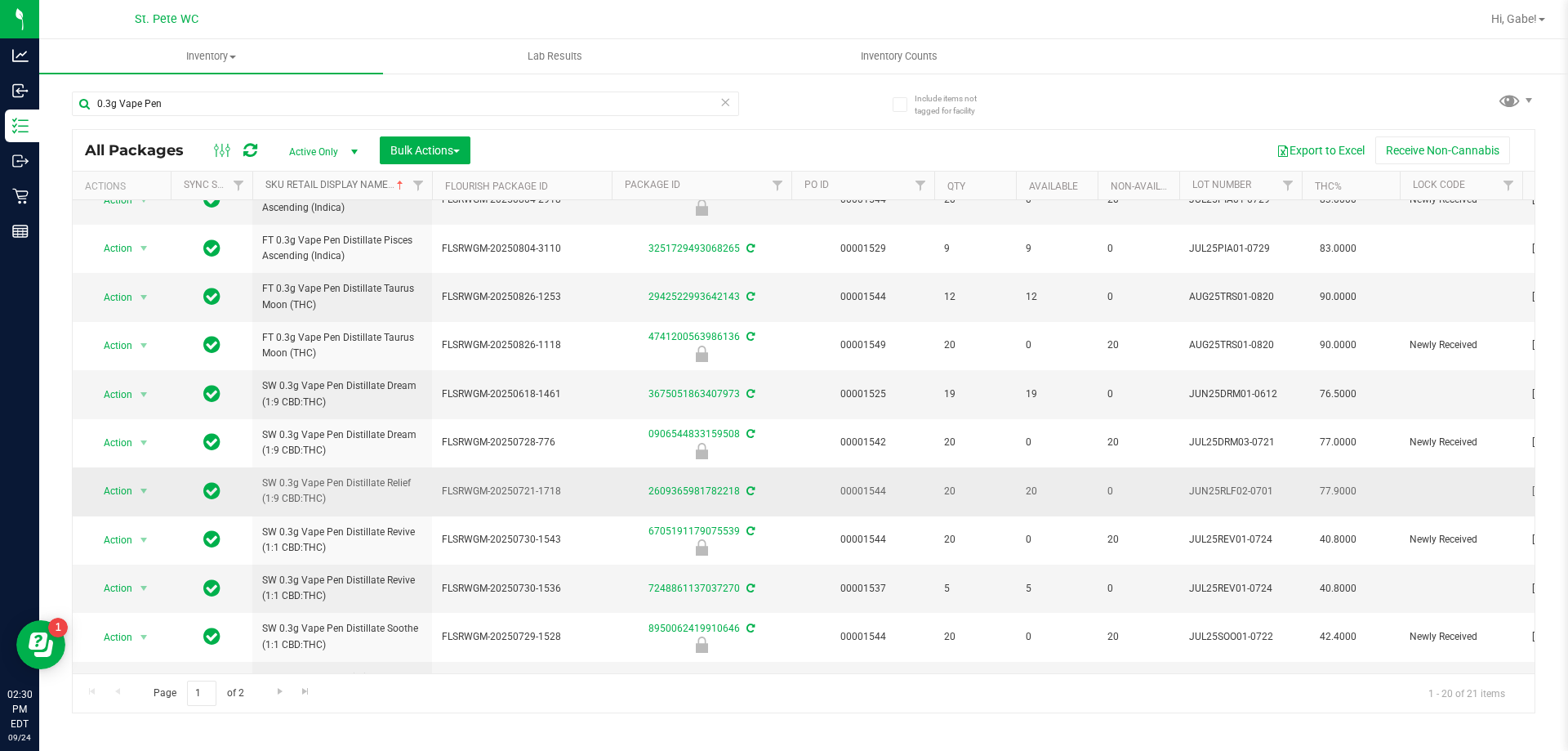
scroll to position [509, 0]
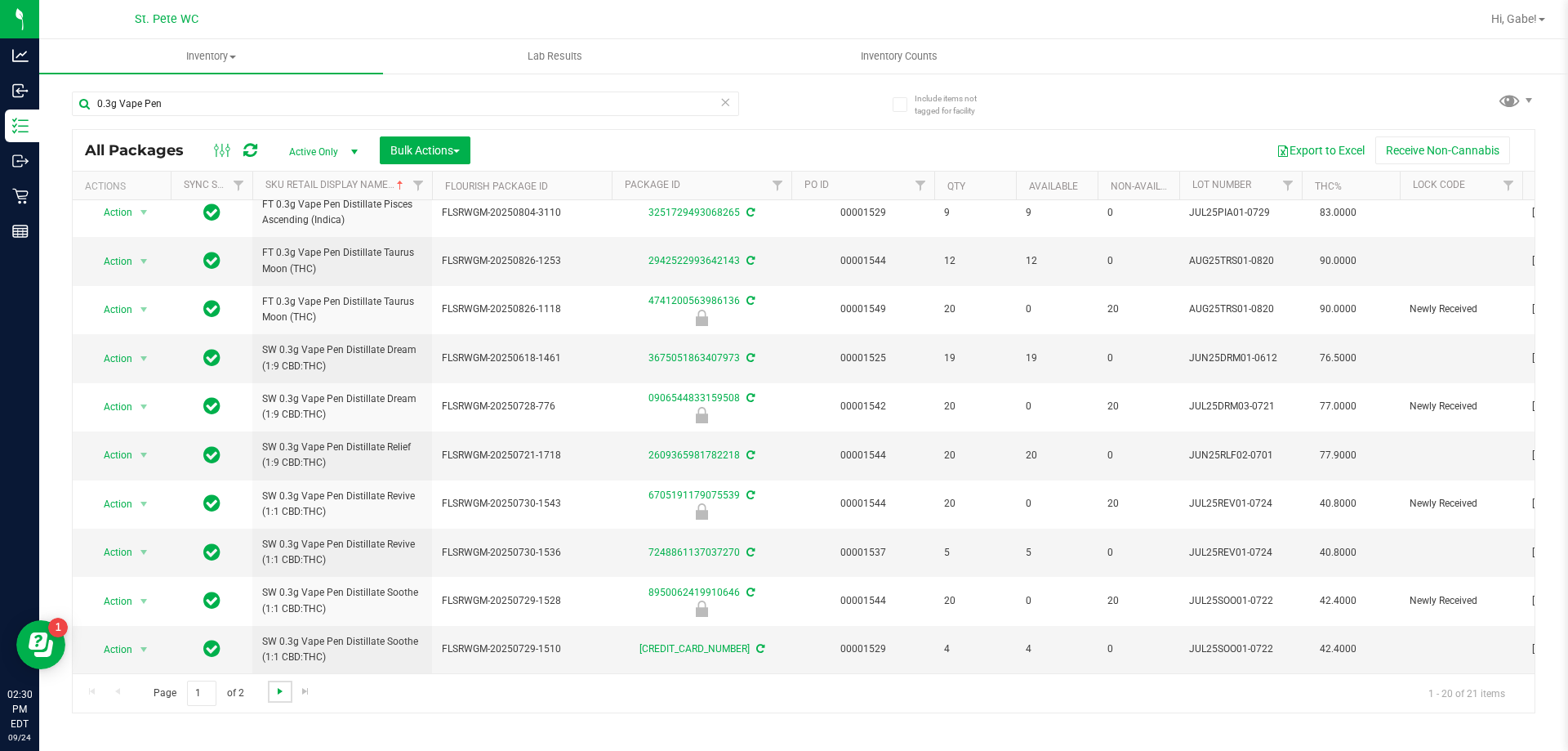
click at [278, 691] on span "Go to the next page" at bounding box center [280, 691] width 13 height 13
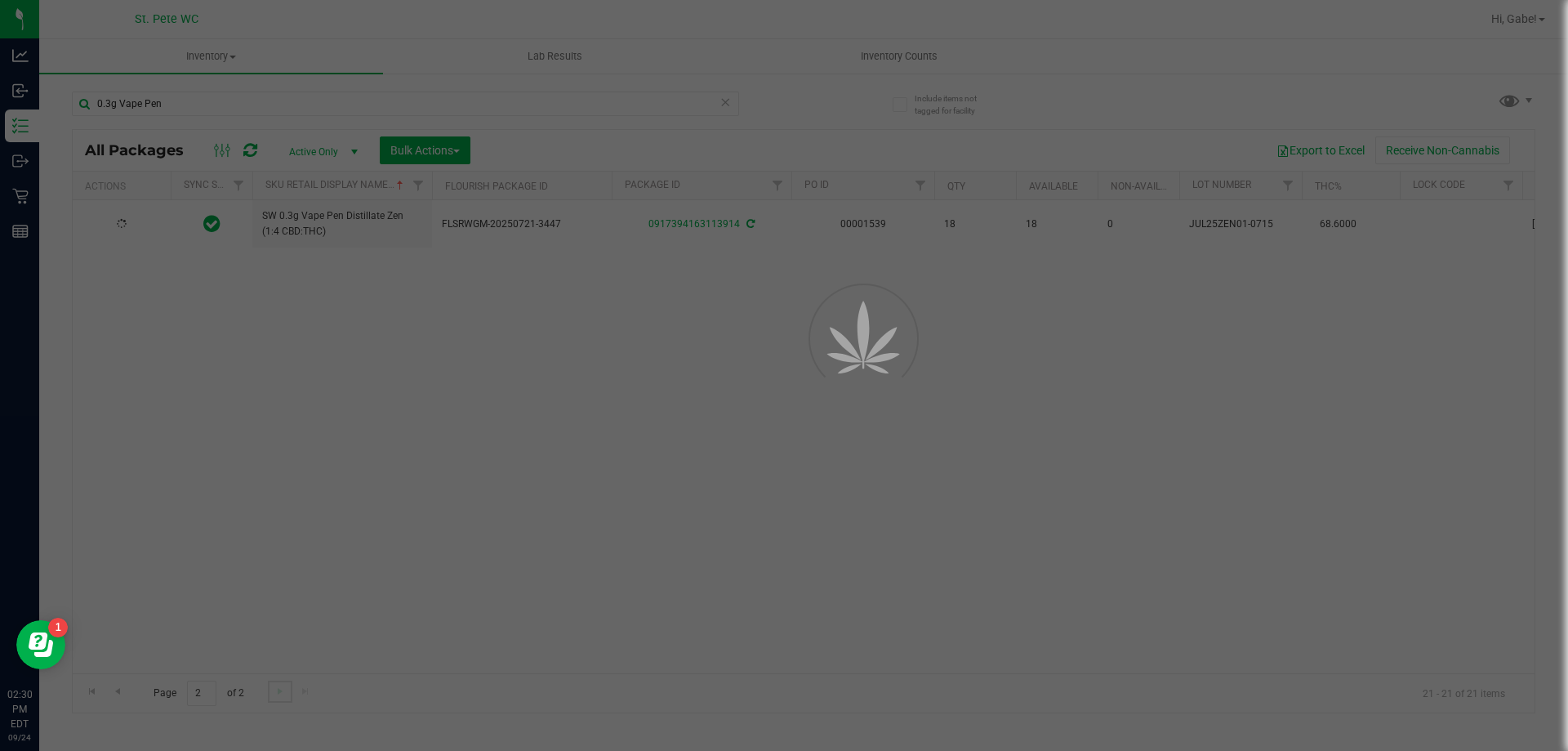
scroll to position [0, 0]
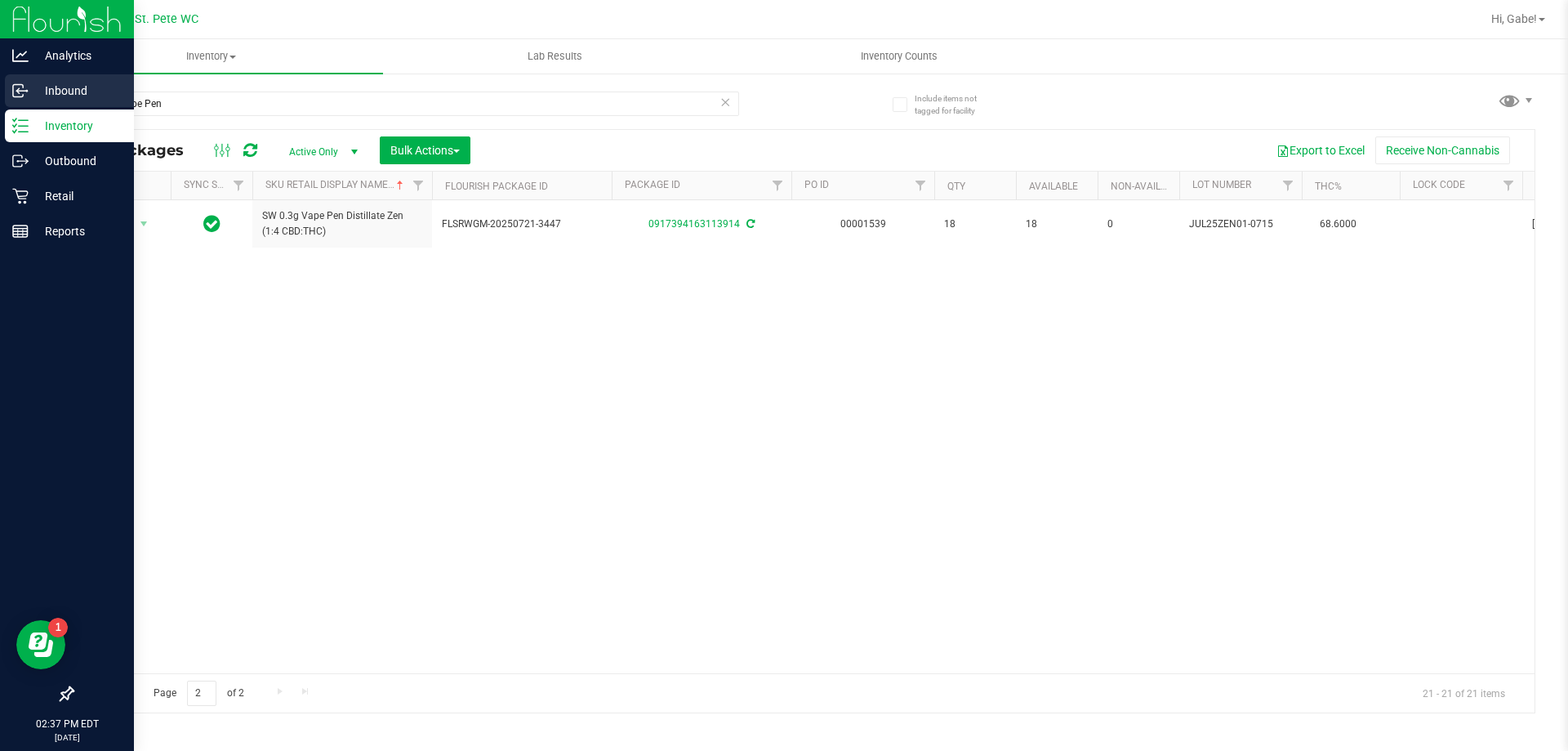
click at [17, 91] on icon at bounding box center [17, 92] width 3 height 3
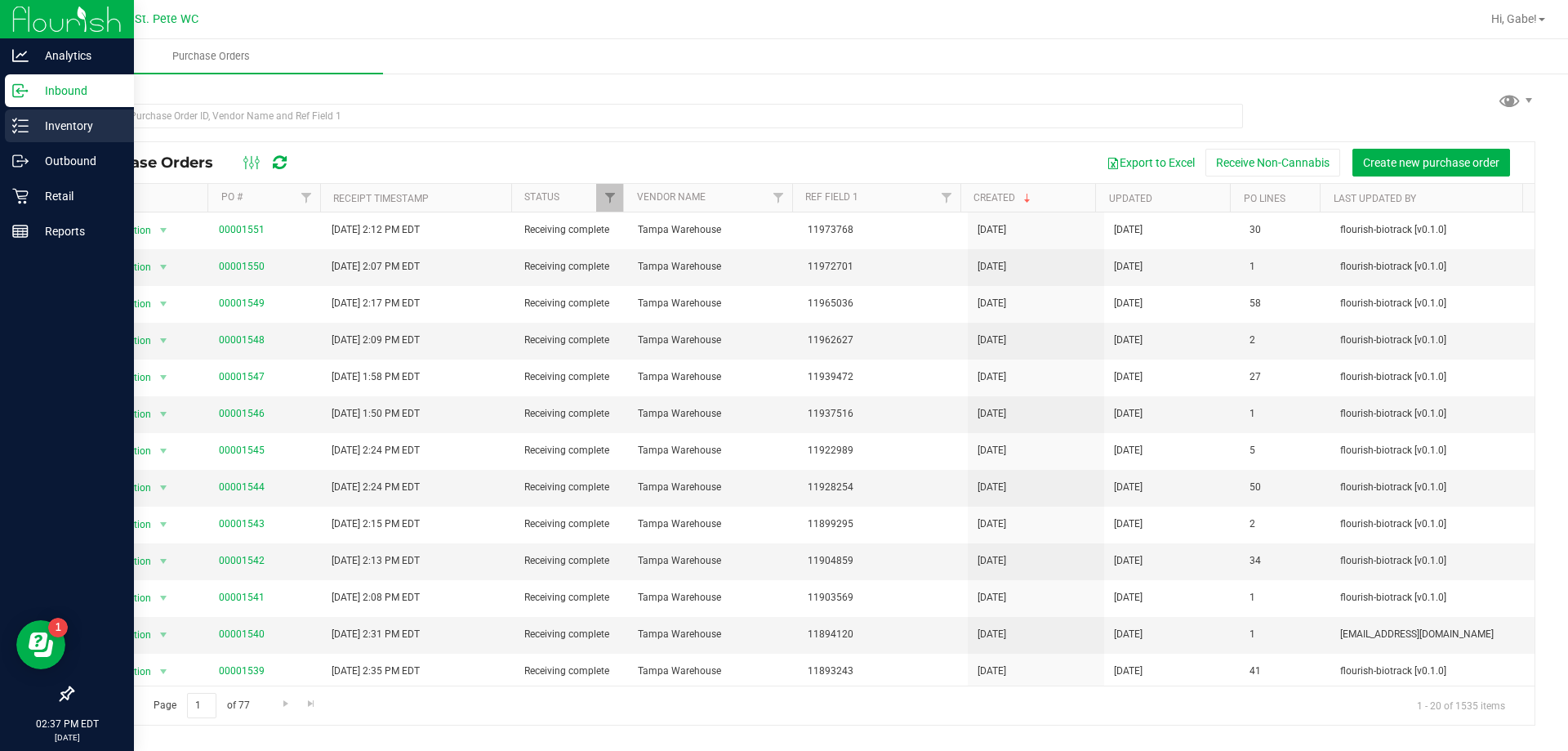
click at [9, 124] on div "Inventory" at bounding box center [70, 125] width 129 height 33
